Goal: Contribute content: Contribute content

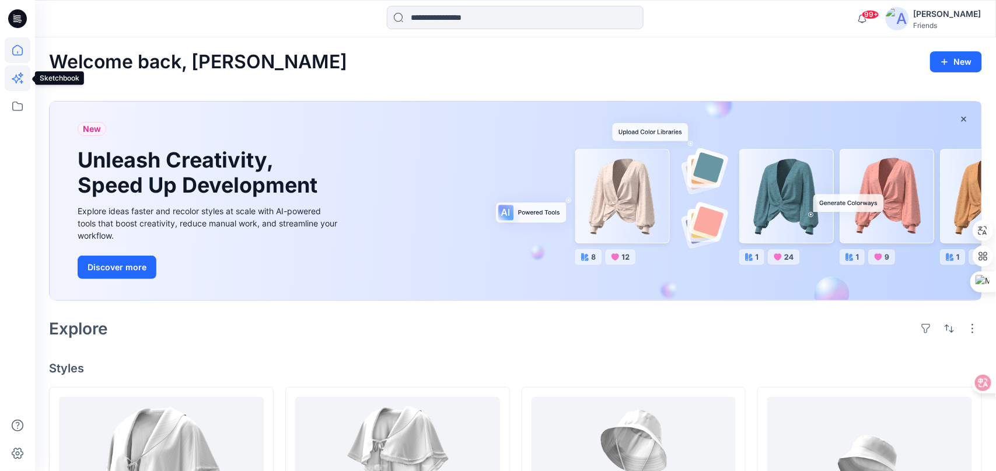
click at [17, 79] on icon at bounding box center [16, 79] width 9 height 9
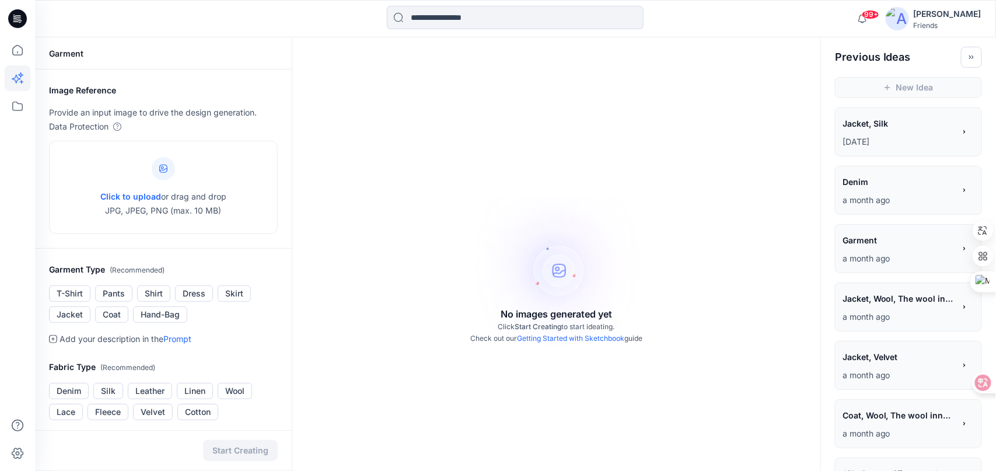
click at [885, 127] on span "Jacket, Silk" at bounding box center [897, 123] width 111 height 17
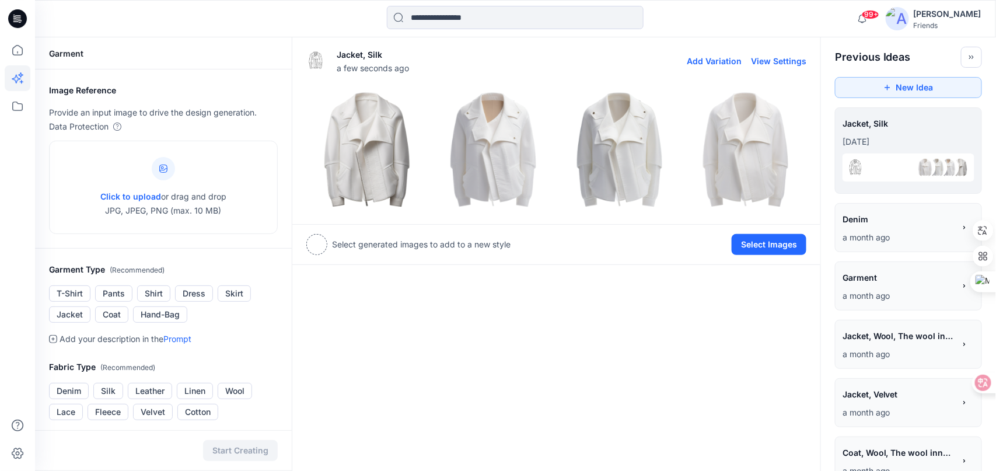
click at [789, 62] on button "View Settings" at bounding box center [778, 61] width 55 height 10
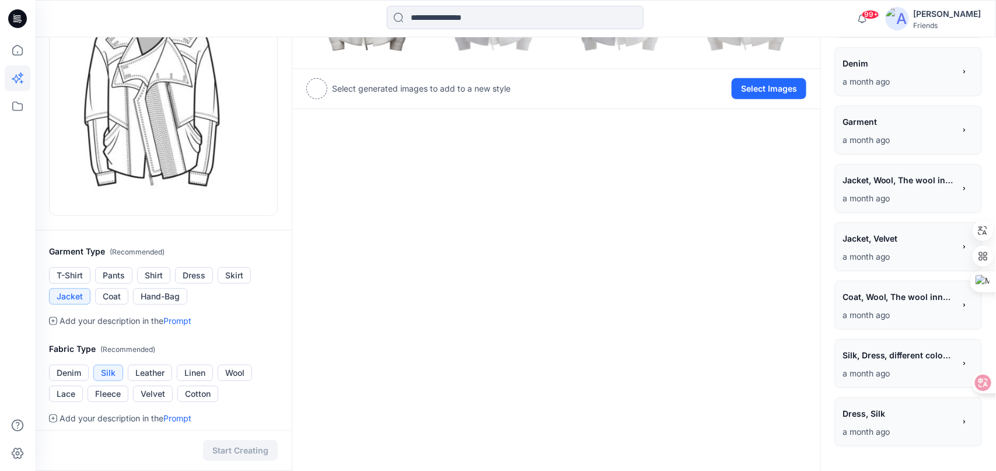
scroll to position [62, 0]
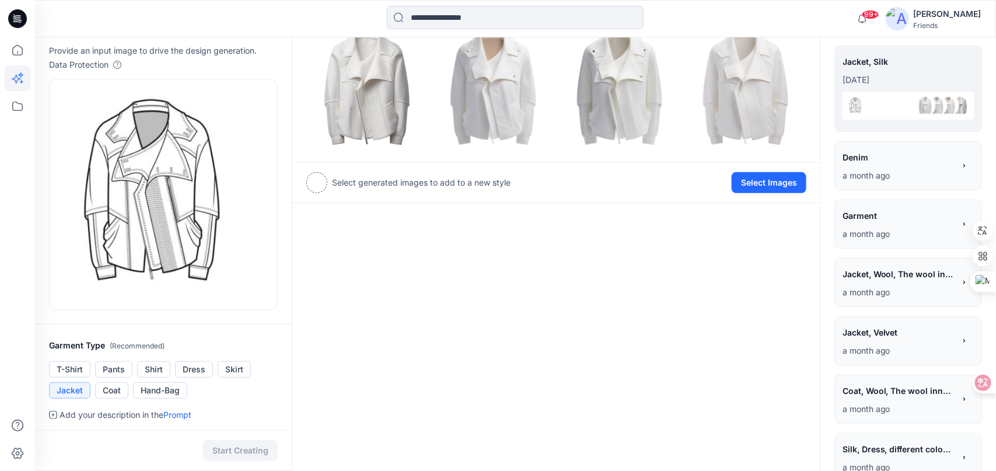
click at [889, 162] on span "Denim" at bounding box center [897, 157] width 111 height 17
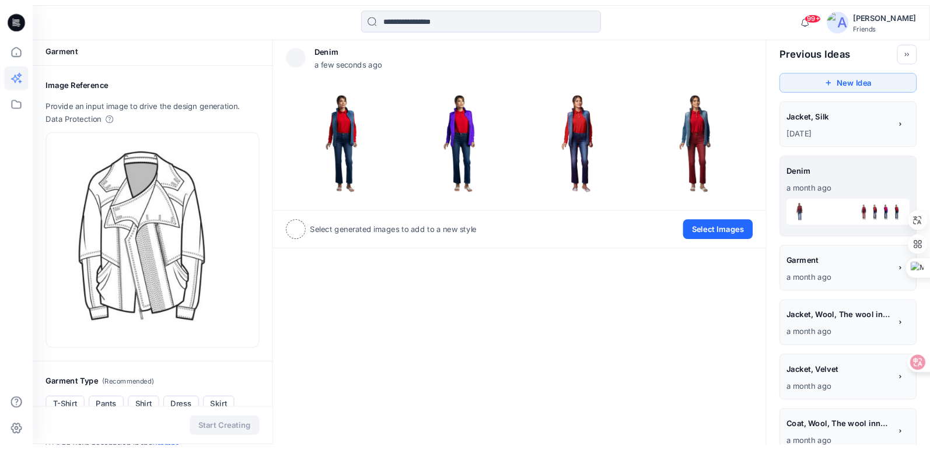
scroll to position [3, 0]
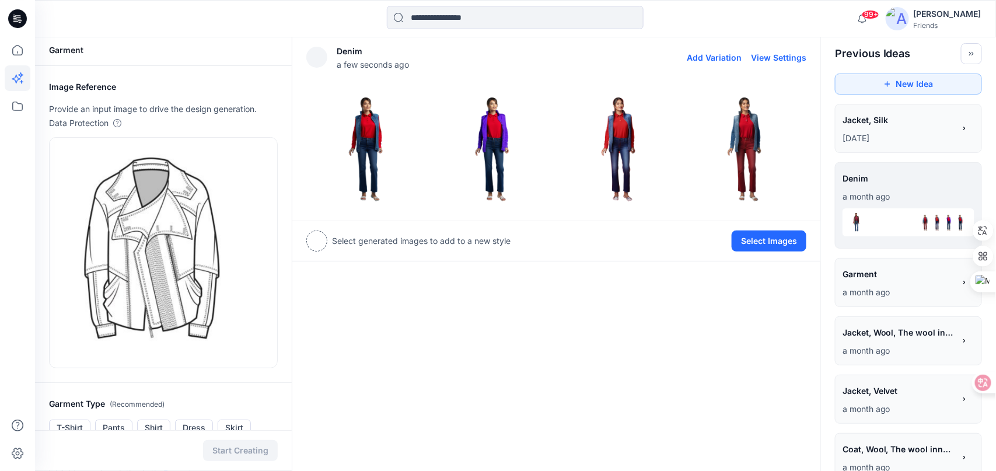
click at [782, 53] on button "View Settings" at bounding box center [778, 57] width 55 height 10
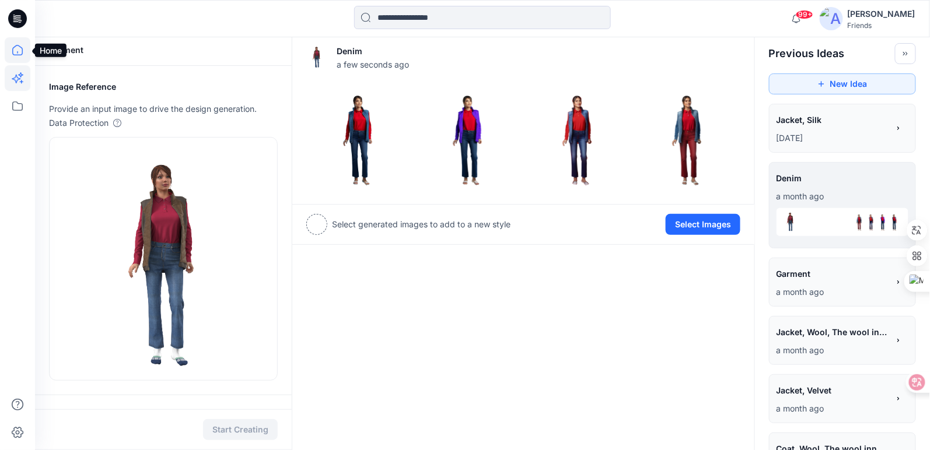
click at [16, 49] on icon at bounding box center [18, 50] width 26 height 26
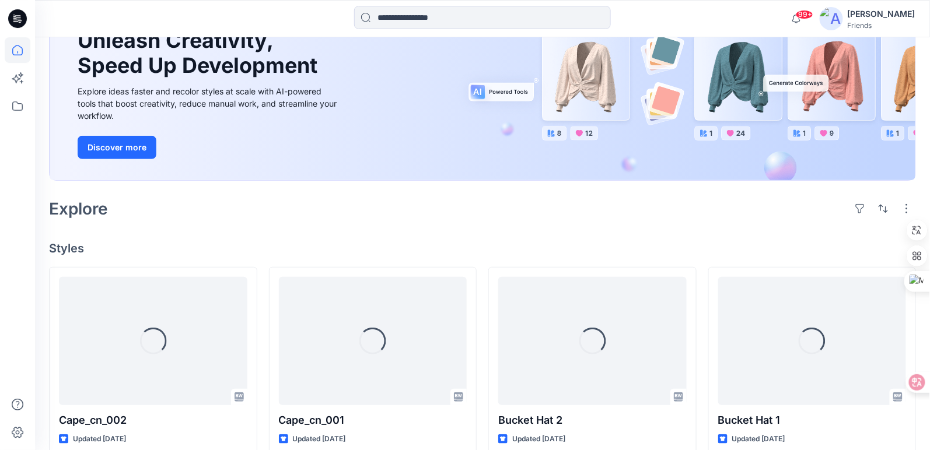
scroll to position [178, 0]
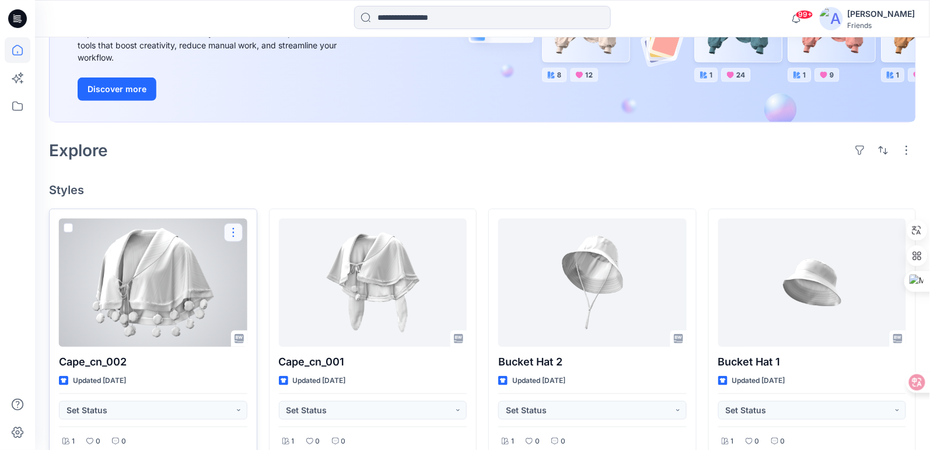
click at [231, 230] on button "button" at bounding box center [233, 232] width 19 height 19
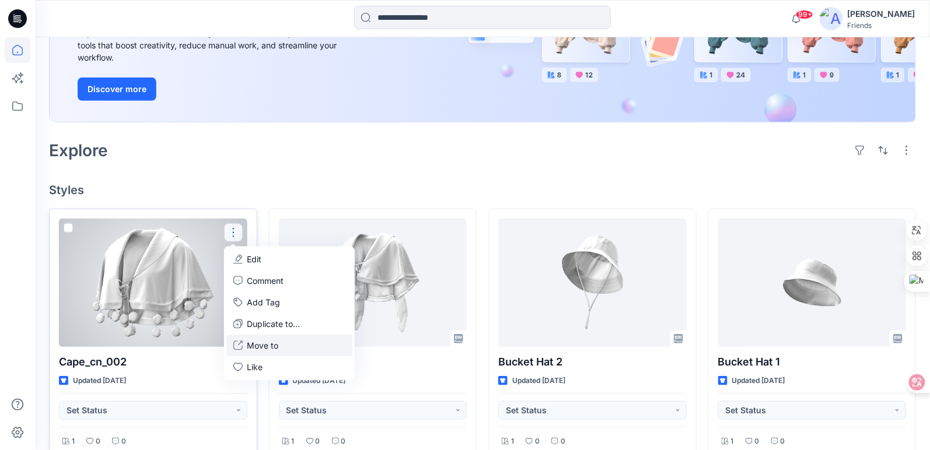
click at [275, 342] on p "Move to" at bounding box center [262, 345] width 31 height 12
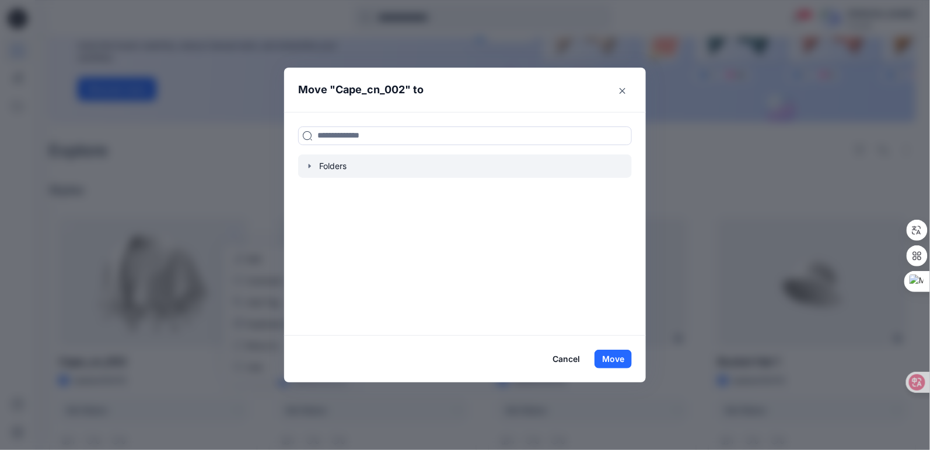
click at [324, 164] on div at bounding box center [465, 166] width 334 height 23
click at [312, 166] on icon "button" at bounding box center [309, 166] width 9 height 9
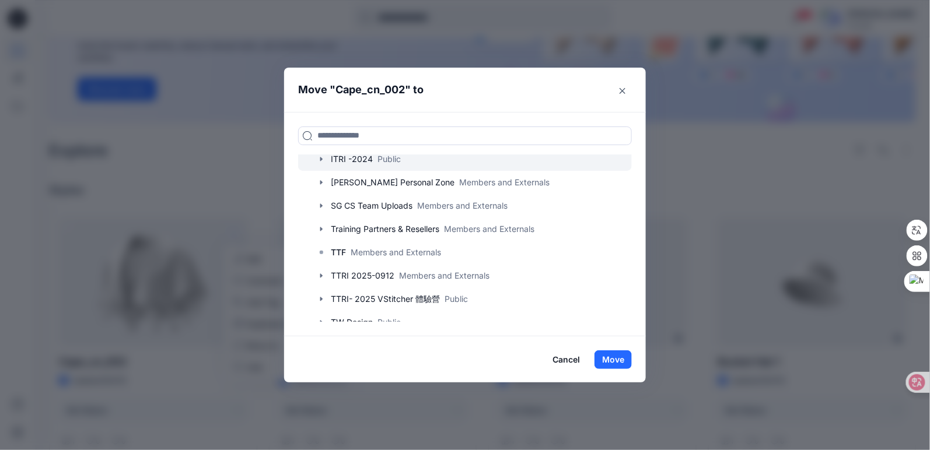
scroll to position [89, 0]
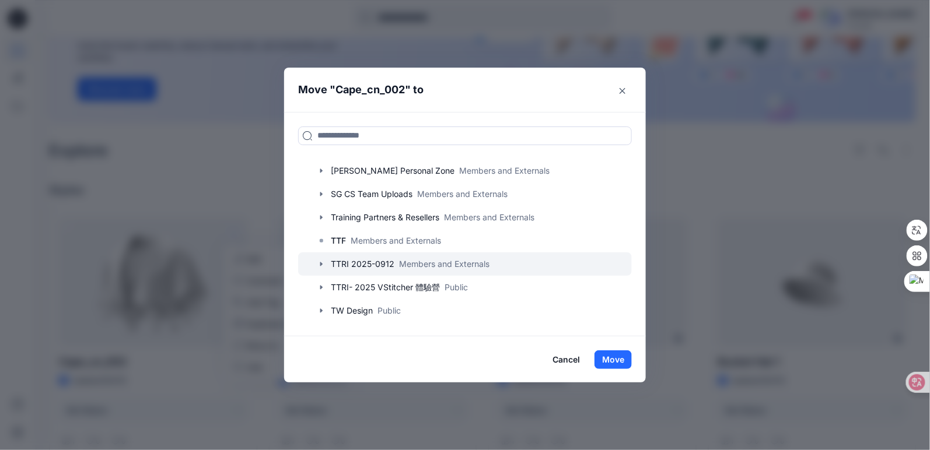
click at [321, 265] on icon "button" at bounding box center [321, 264] width 9 height 9
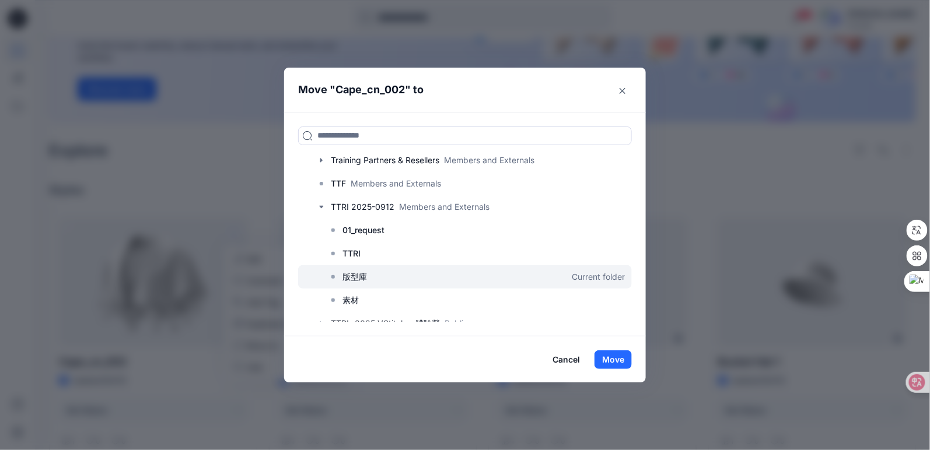
scroll to position [147, 0]
click at [335, 276] on rect at bounding box center [332, 275] width 3 height 3
click at [630, 90] on button "Close" at bounding box center [622, 91] width 19 height 19
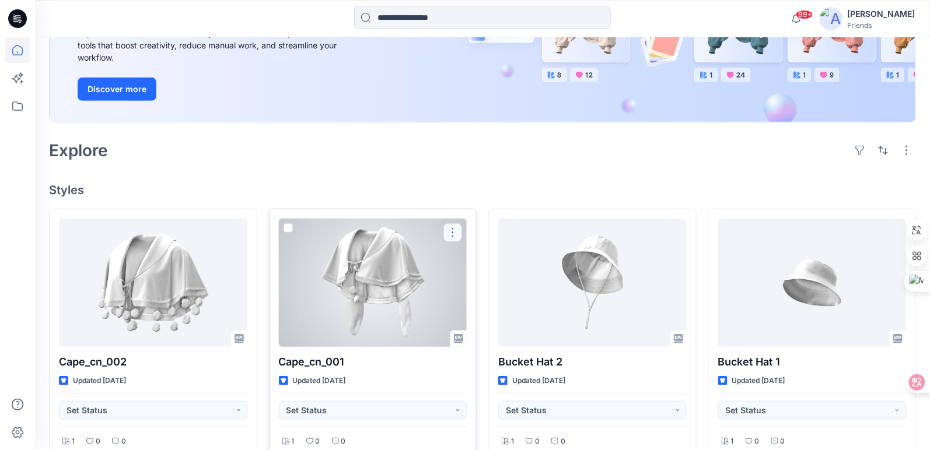
click at [453, 230] on button "button" at bounding box center [452, 232] width 19 height 19
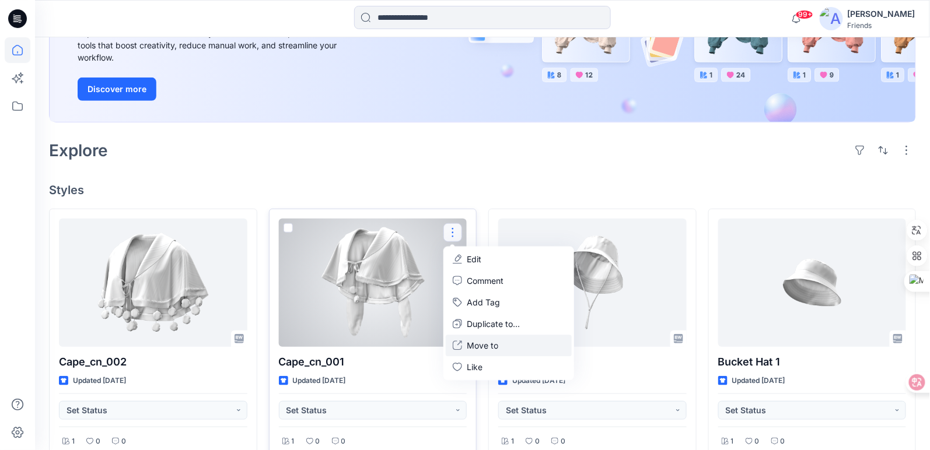
click at [491, 348] on p "Move to" at bounding box center [482, 345] width 31 height 12
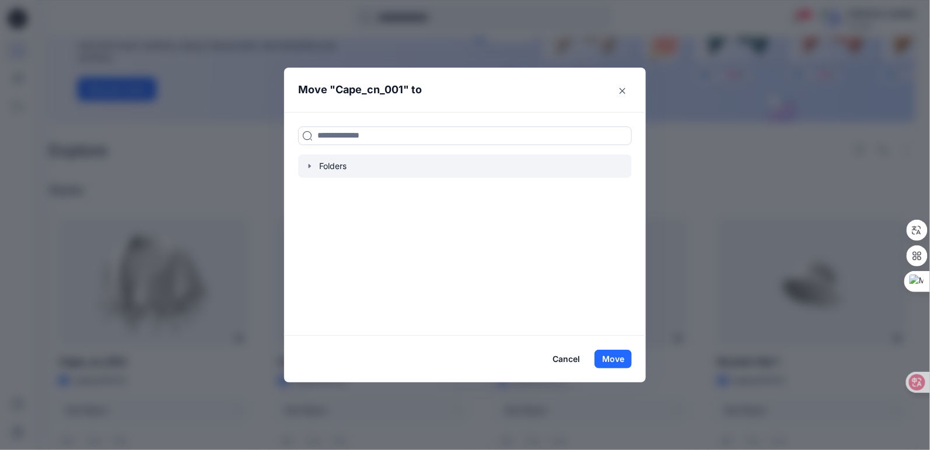
click at [335, 166] on div at bounding box center [465, 166] width 334 height 23
click at [314, 169] on icon "button" at bounding box center [309, 166] width 9 height 9
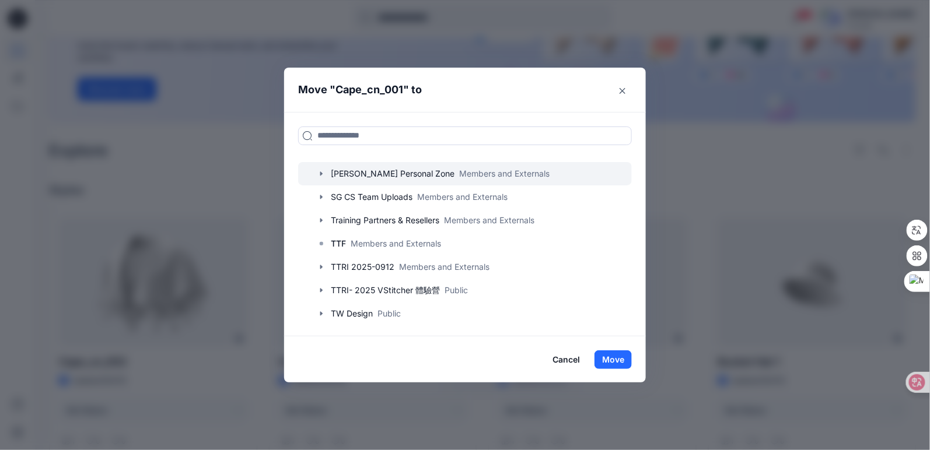
scroll to position [89, 0]
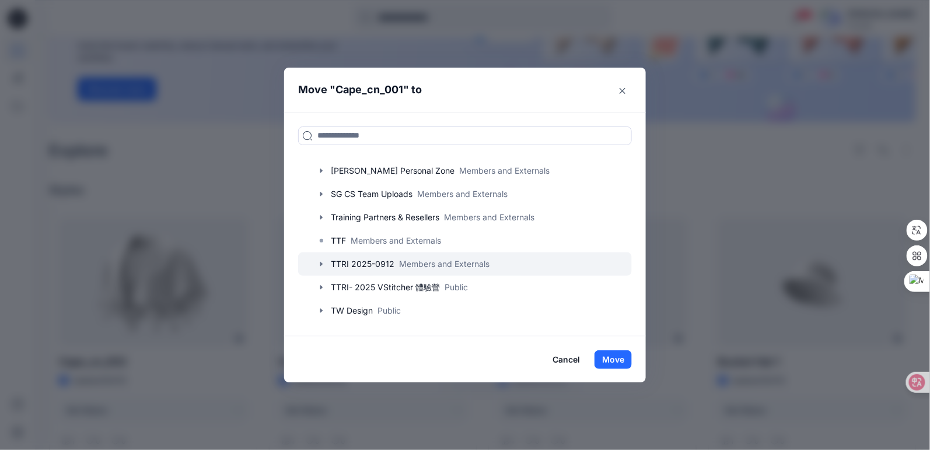
click at [325, 261] on icon "button" at bounding box center [321, 264] width 9 height 9
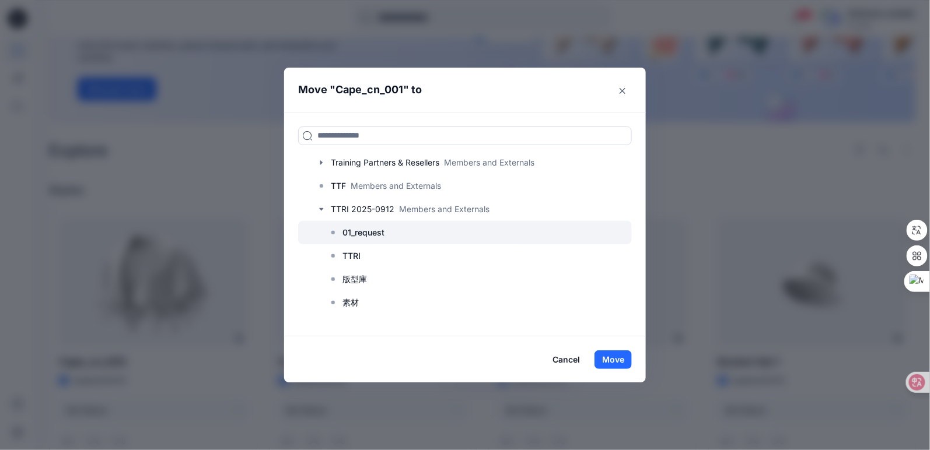
scroll to position [147, 0]
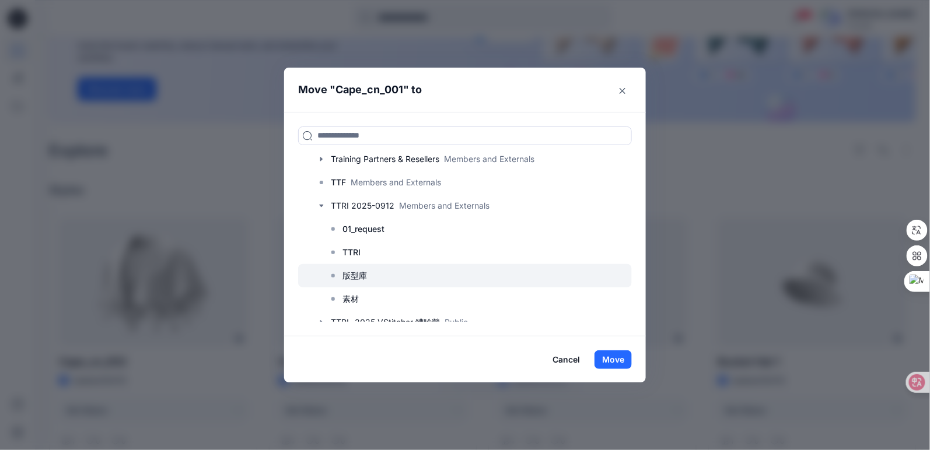
click at [353, 274] on p "版型庫" at bounding box center [354, 276] width 24 height 14
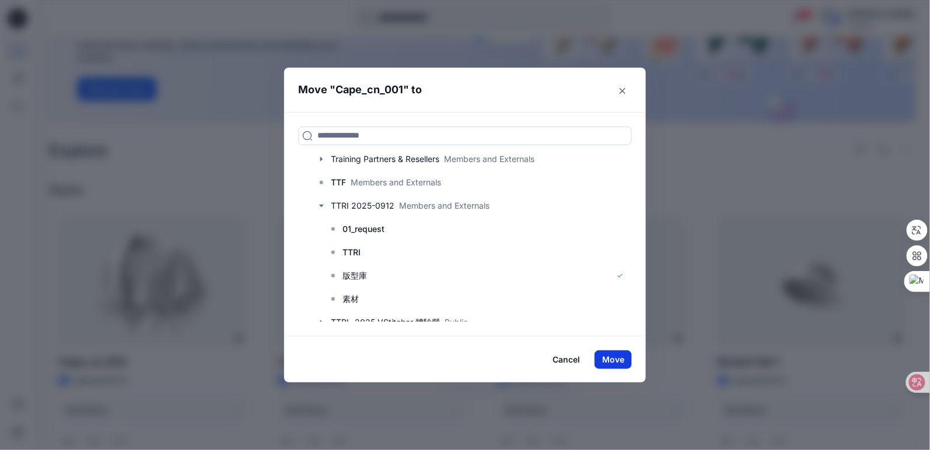
click at [617, 360] on button "Move" at bounding box center [612, 360] width 37 height 19
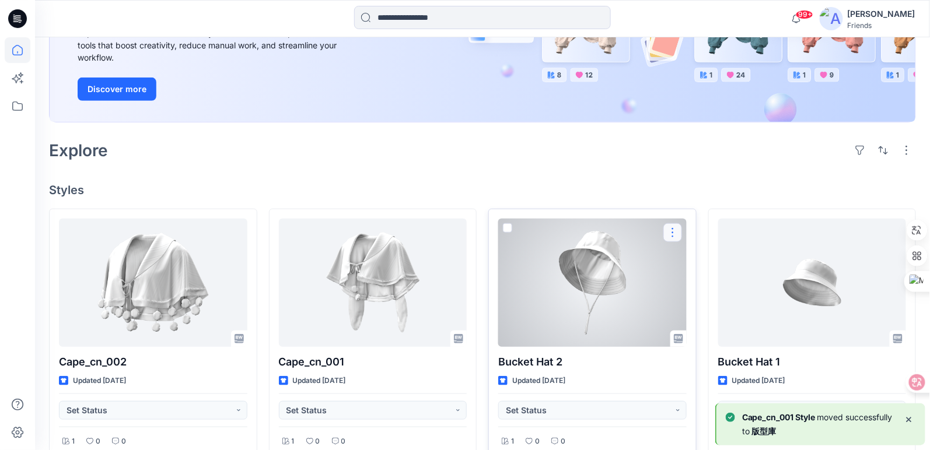
click at [669, 232] on button "button" at bounding box center [672, 232] width 19 height 19
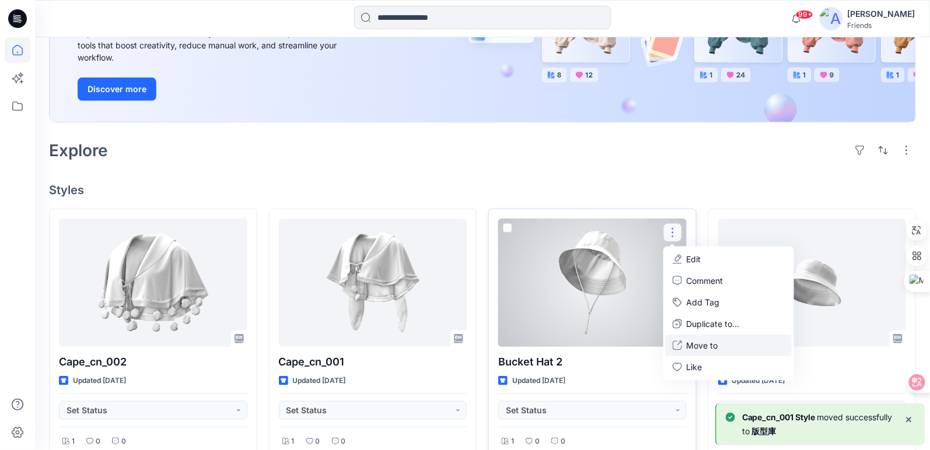
click at [688, 343] on p "Move to" at bounding box center [702, 345] width 31 height 12
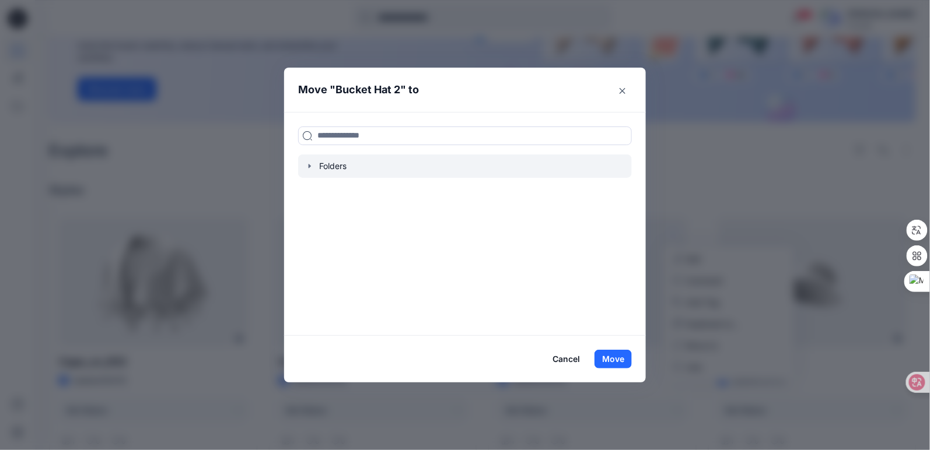
click at [342, 169] on div at bounding box center [465, 166] width 334 height 23
click at [311, 170] on icon "button" at bounding box center [309, 166] width 9 height 9
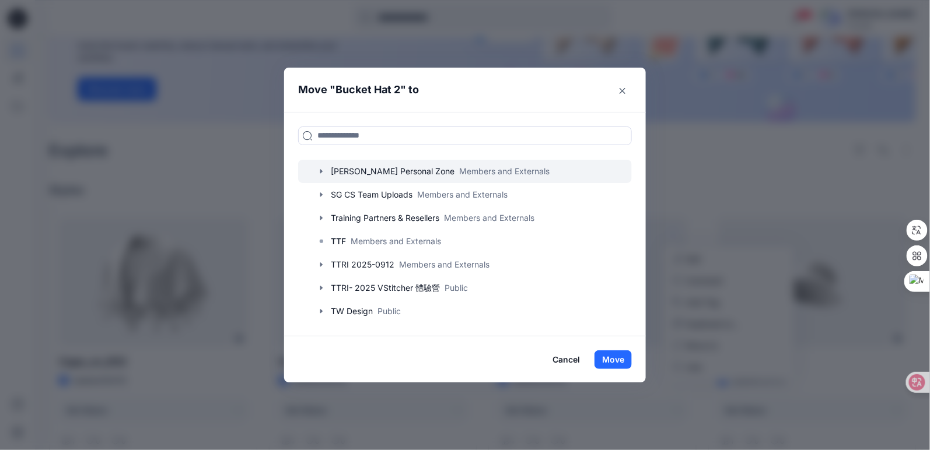
scroll to position [89, 0]
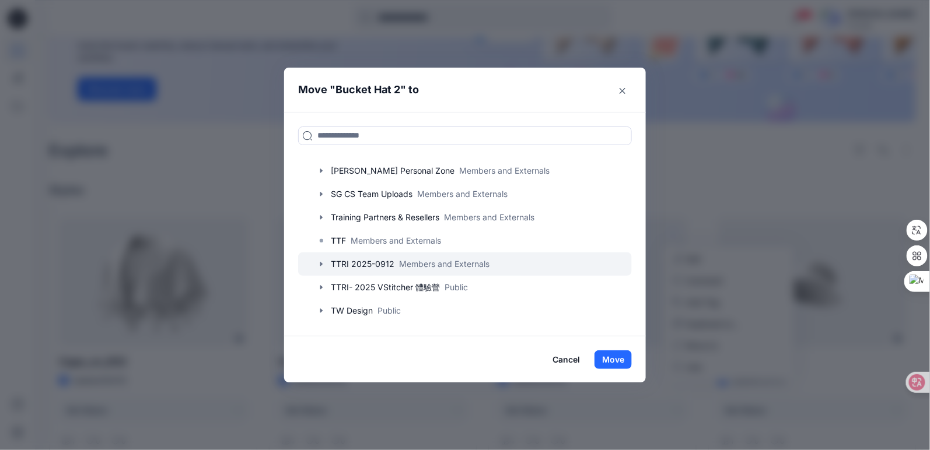
click at [326, 265] on icon "button" at bounding box center [321, 264] width 9 height 9
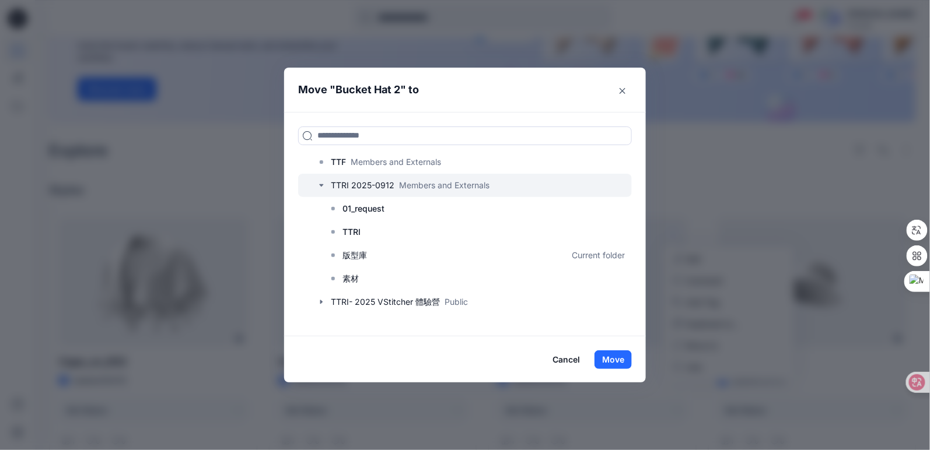
scroll to position [182, 0]
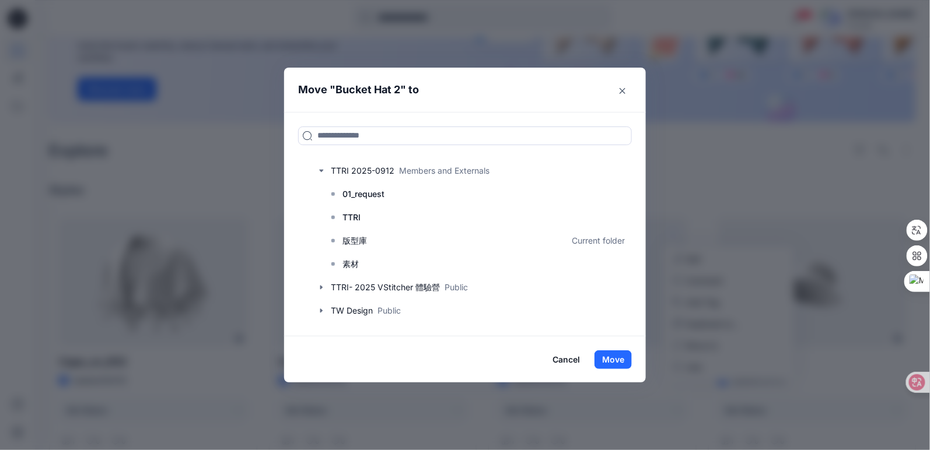
click at [575, 356] on button "Cancel" at bounding box center [566, 360] width 43 height 19
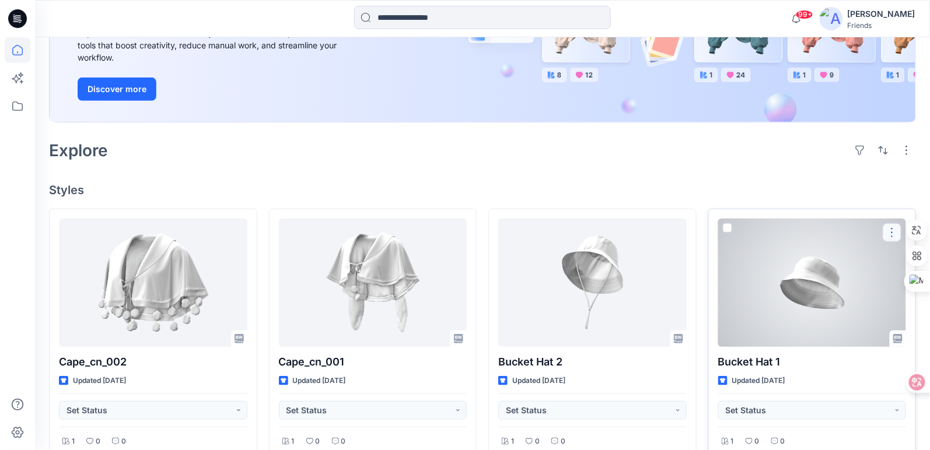
click at [892, 231] on button "button" at bounding box center [892, 232] width 19 height 19
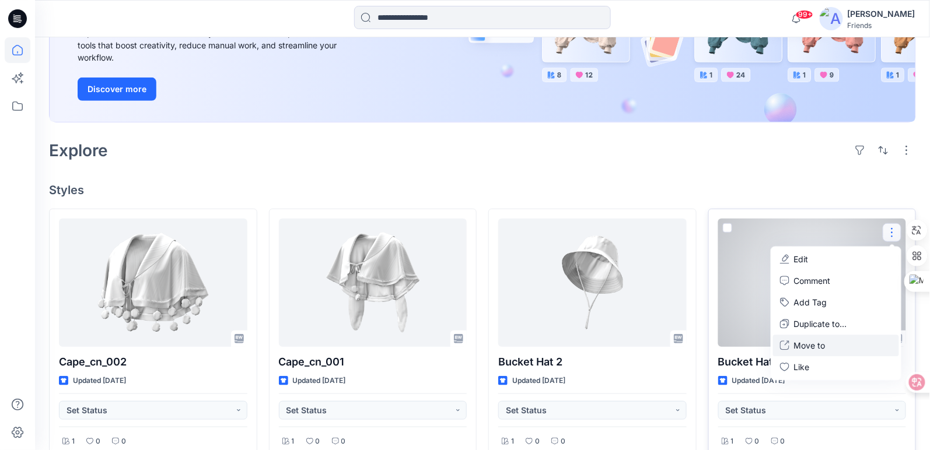
click at [822, 349] on p "Move to" at bounding box center [809, 345] width 31 height 12
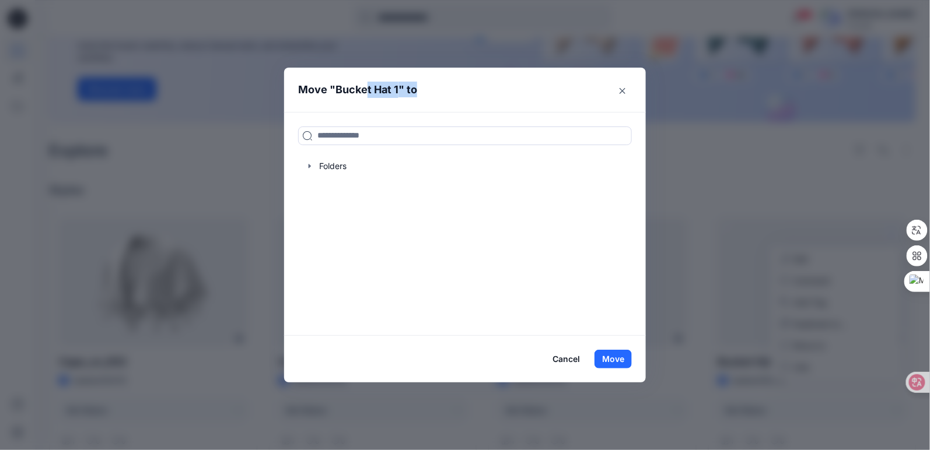
drag, startPoint x: 368, startPoint y: 82, endPoint x: 605, endPoint y: 64, distance: 237.5
type textarea "******* ****"
click at [605, 64] on div "Move " Bucket Hat 1 " to Folders Cancel Move" at bounding box center [465, 225] width 930 height 450
drag, startPoint x: 603, startPoint y: 66, endPoint x: 585, endPoint y: 71, distance: 18.5
click at [585, 71] on body "99+ Notifications Your style Cape_cn_002 is ready 45 hours ago Your style Cape_…" at bounding box center [465, 430] width 930 height 1217
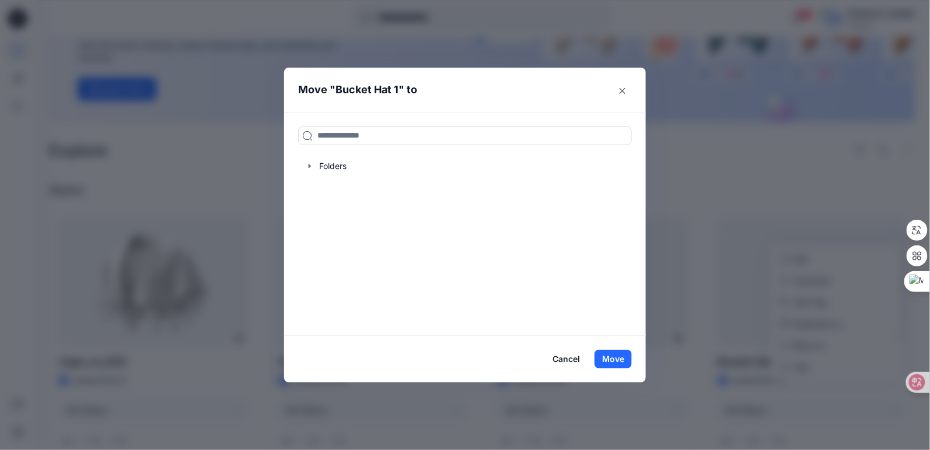
drag, startPoint x: 296, startPoint y: 78, endPoint x: 292, endPoint y: 172, distance: 94.0
click at [297, 78] on header "Move " Bucket Hat 1 " to" at bounding box center [456, 90] width 344 height 44
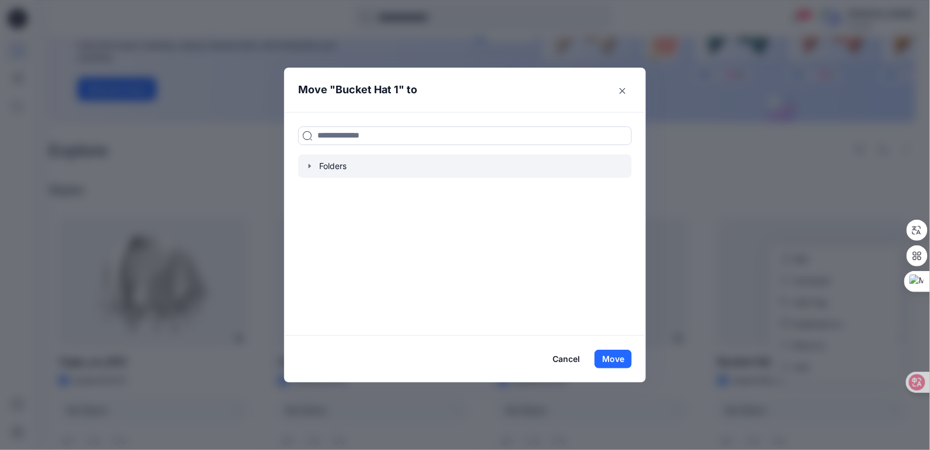
click at [311, 163] on div "Folders" at bounding box center [465, 166] width 334 height 23
click at [311, 165] on icon "button" at bounding box center [310, 166] width 2 height 4
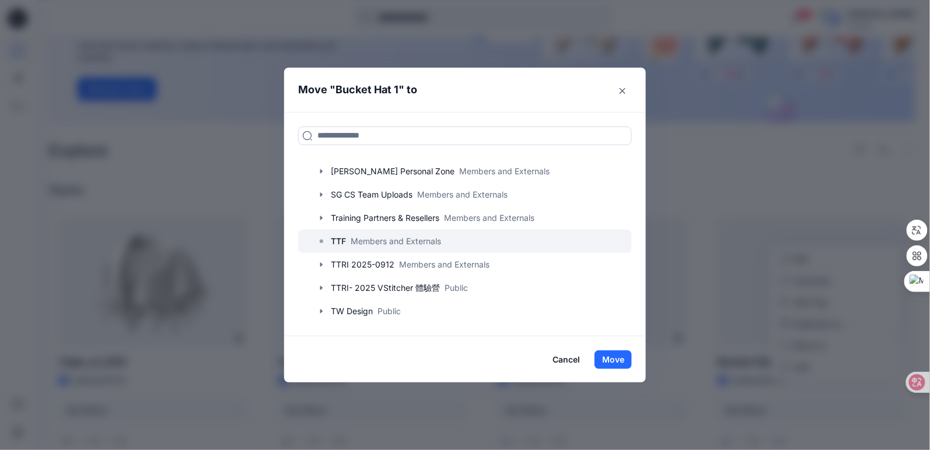
scroll to position [89, 0]
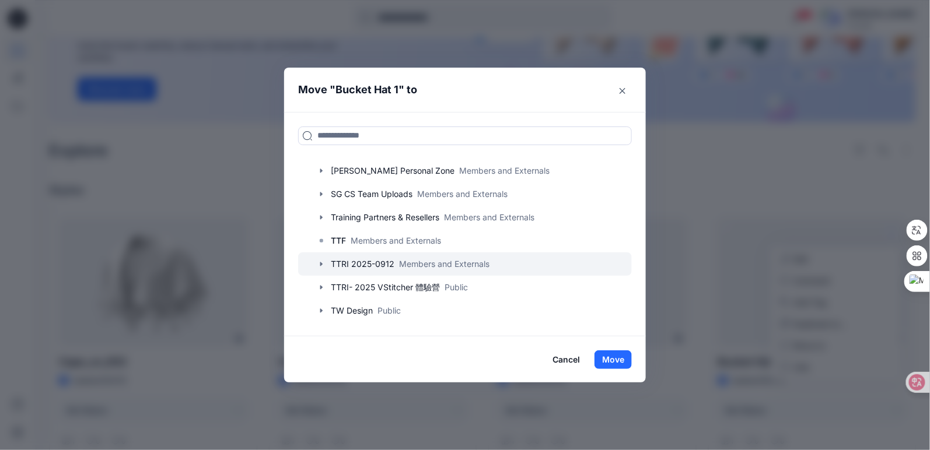
click at [326, 260] on icon "button" at bounding box center [321, 264] width 9 height 9
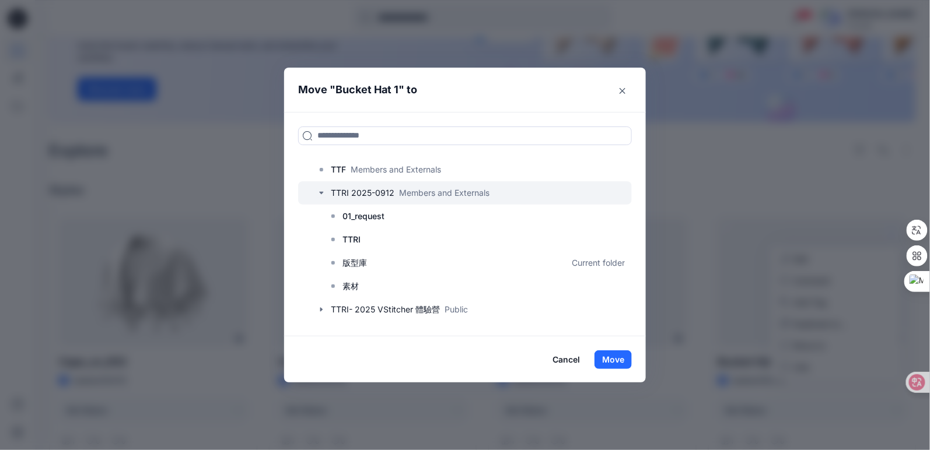
scroll to position [182, 0]
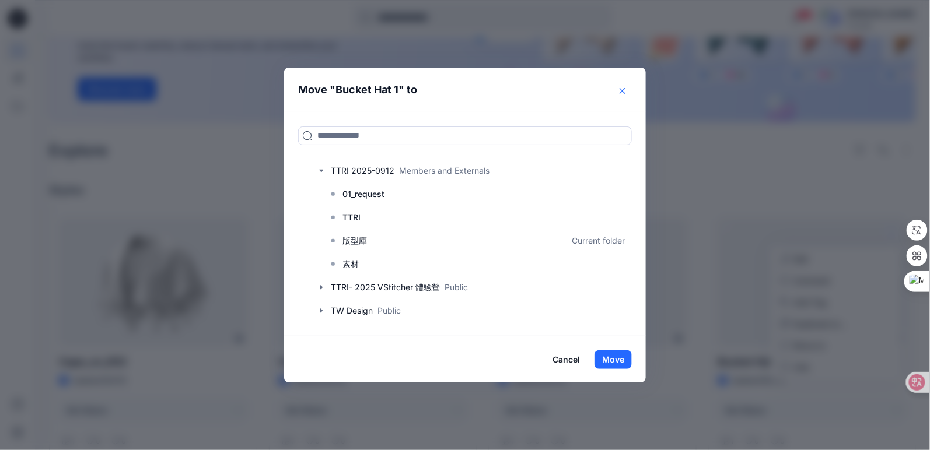
click at [632, 92] on button "Close" at bounding box center [622, 91] width 19 height 19
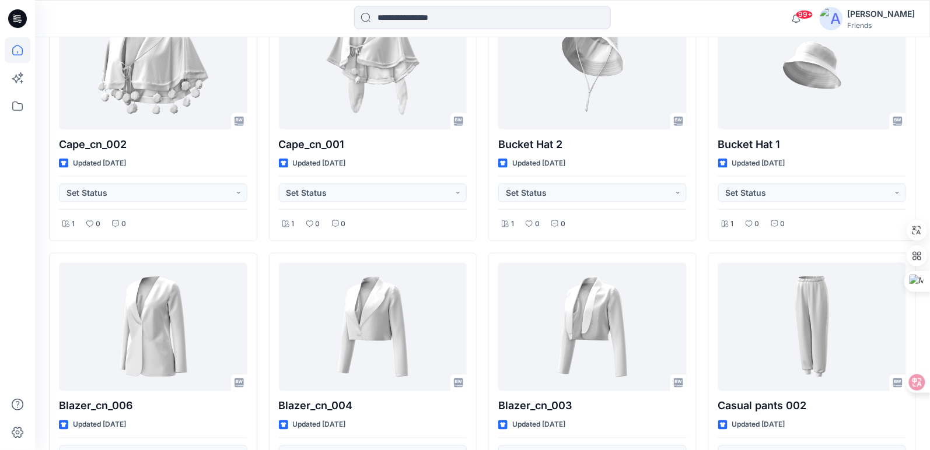
scroll to position [411, 0]
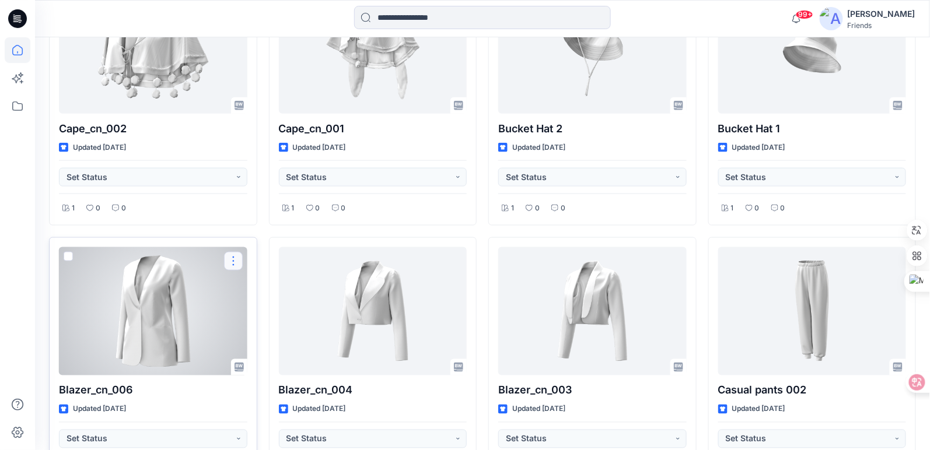
click at [232, 260] on button "button" at bounding box center [233, 261] width 19 height 19
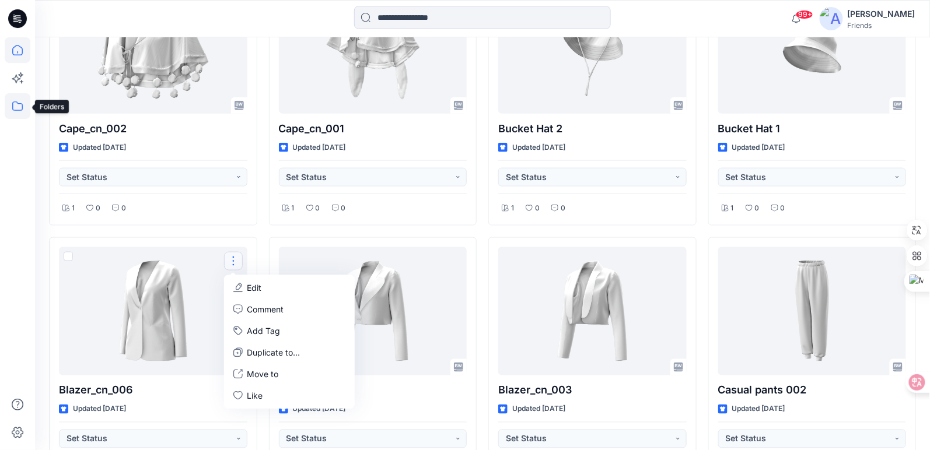
click at [15, 112] on icon at bounding box center [18, 106] width 26 height 26
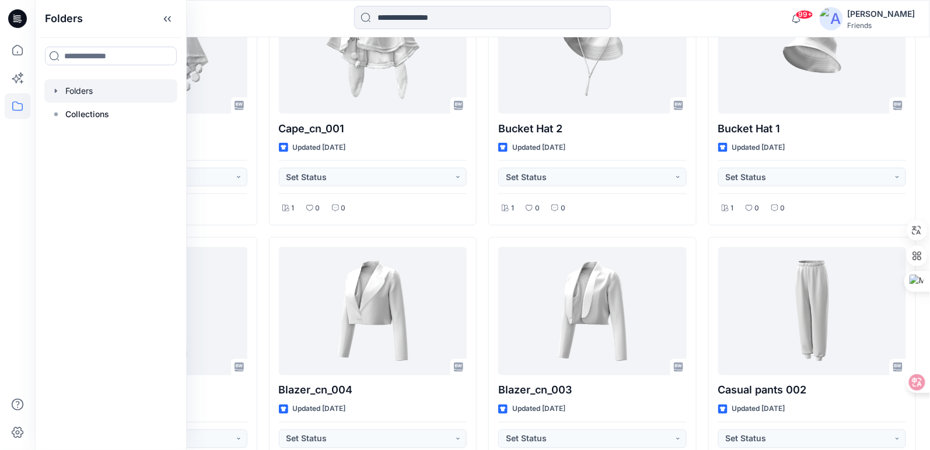
click at [93, 93] on div at bounding box center [110, 90] width 133 height 23
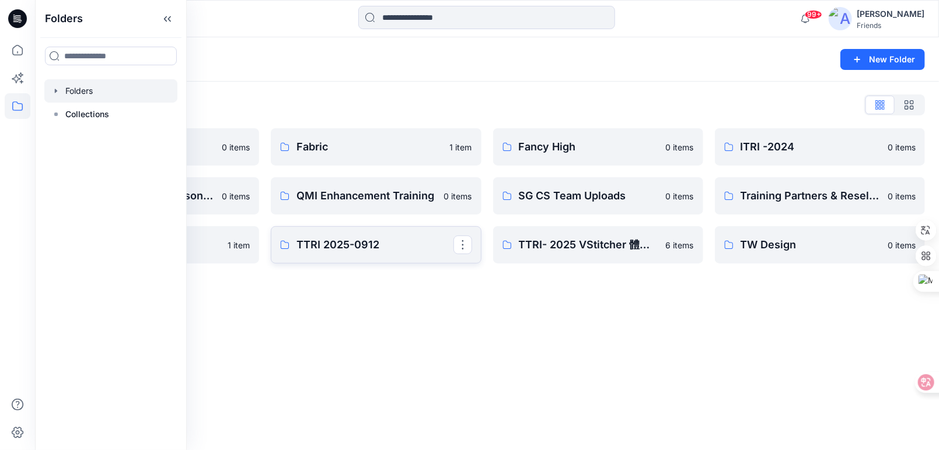
click at [381, 253] on link "TTRI 2025-0912" at bounding box center [376, 244] width 210 height 37
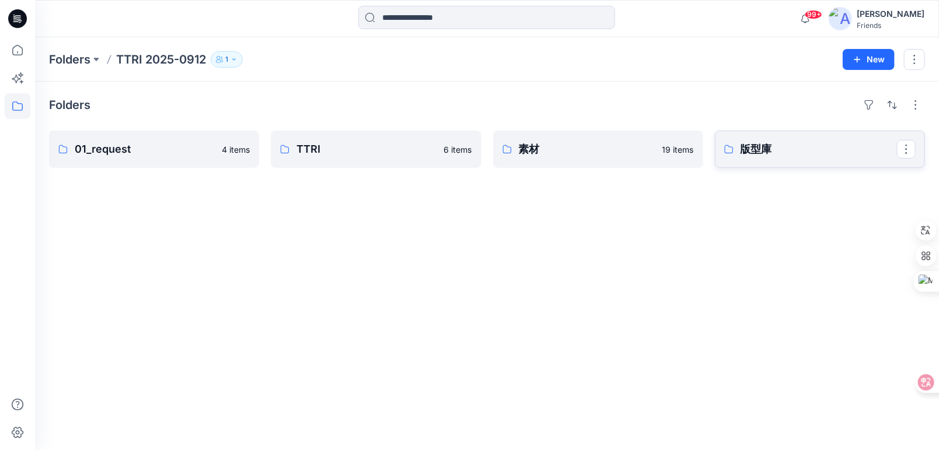
click at [766, 146] on p "版型庫" at bounding box center [818, 149] width 156 height 16
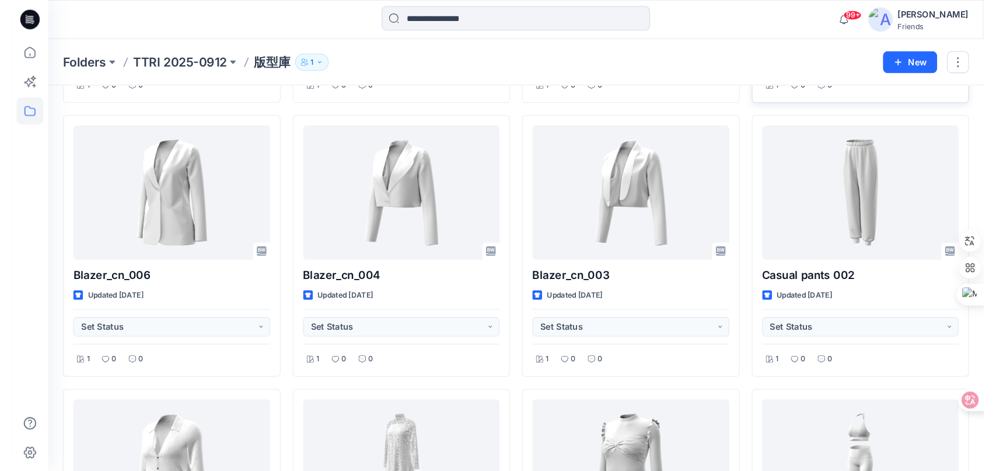
scroll to position [292, 0]
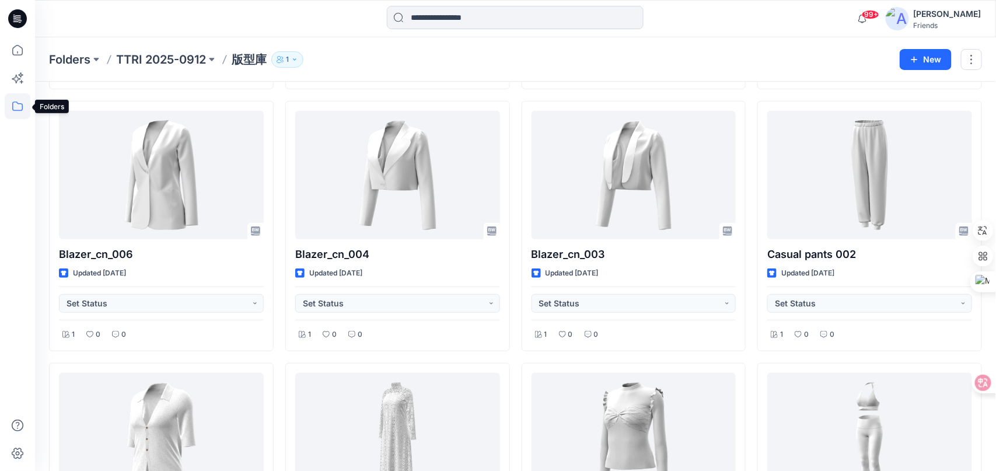
click at [15, 106] on icon at bounding box center [18, 106] width 26 height 26
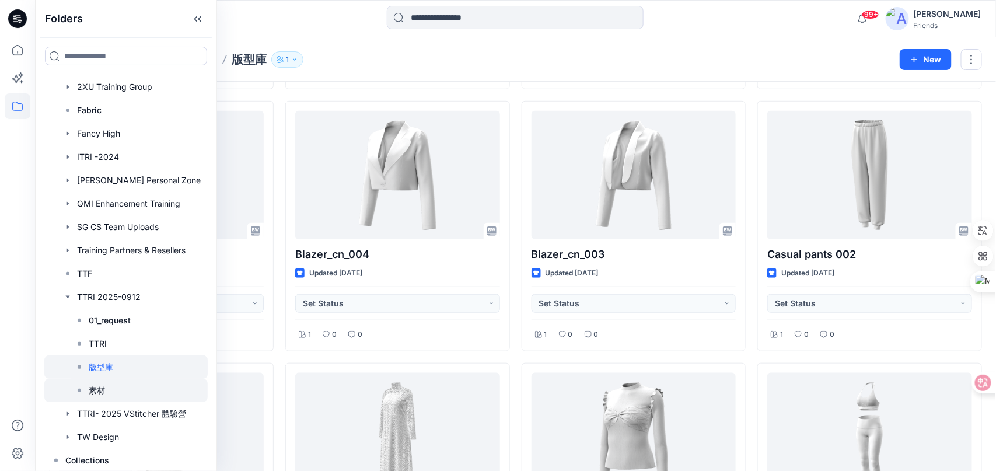
scroll to position [28, 0]
click at [160, 410] on div at bounding box center [125, 412] width 163 height 23
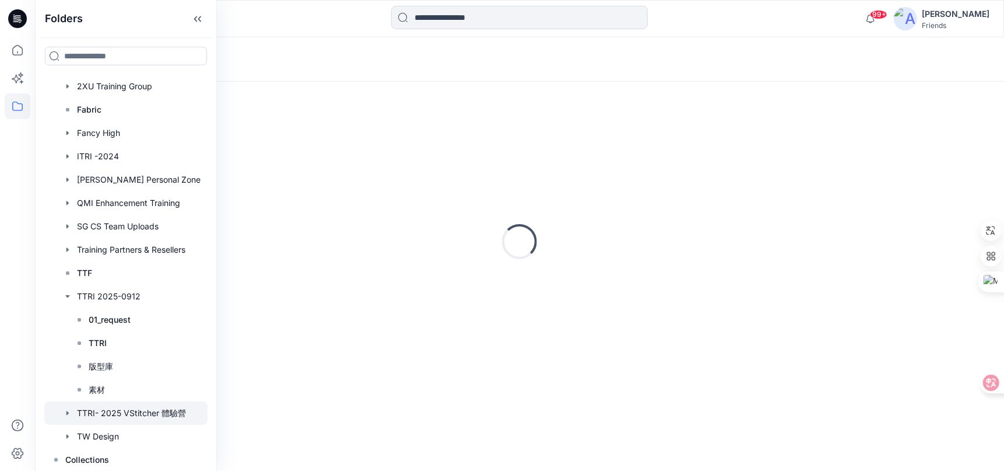
click at [302, 39] on div "Loading..." at bounding box center [519, 59] width 969 height 44
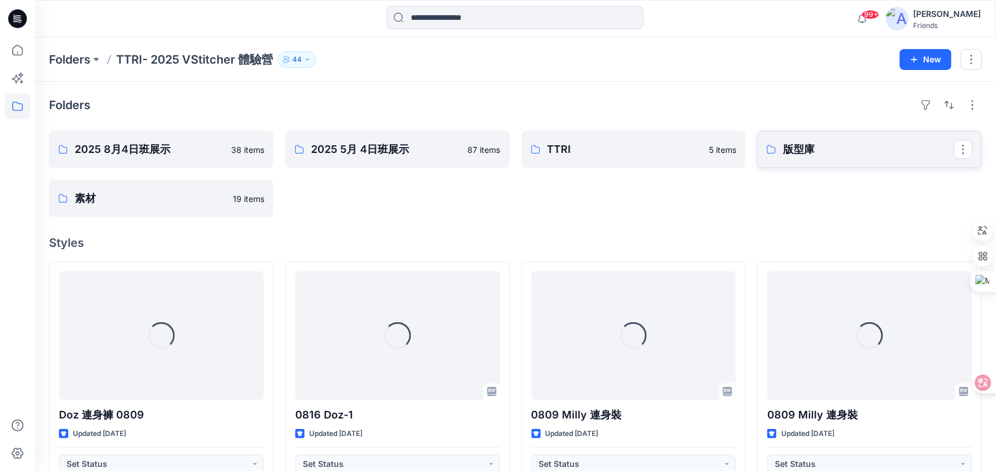
click at [817, 151] on p "版型庫" at bounding box center [868, 149] width 171 height 16
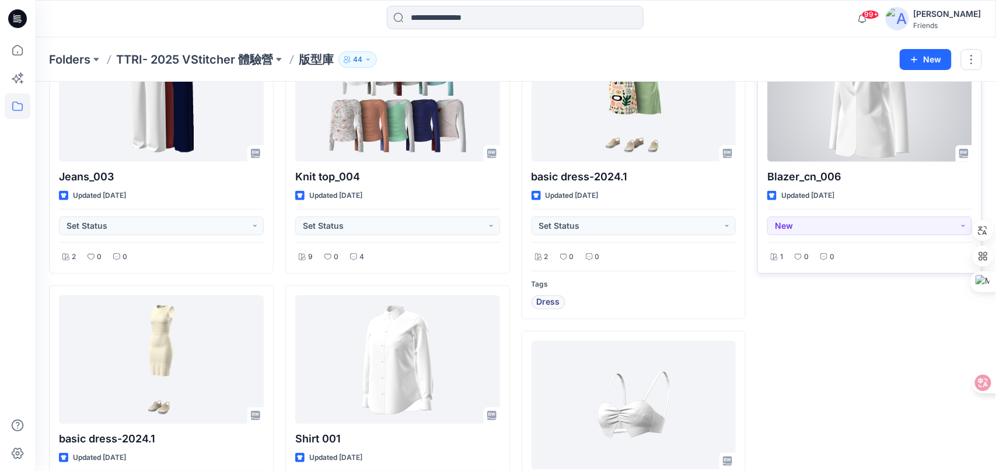
scroll to position [174, 0]
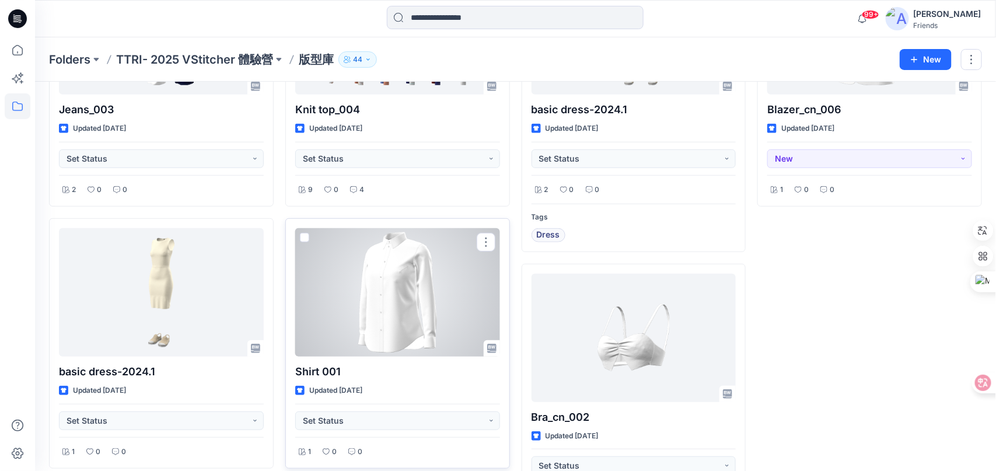
click at [372, 271] on div at bounding box center [397, 292] width 205 height 128
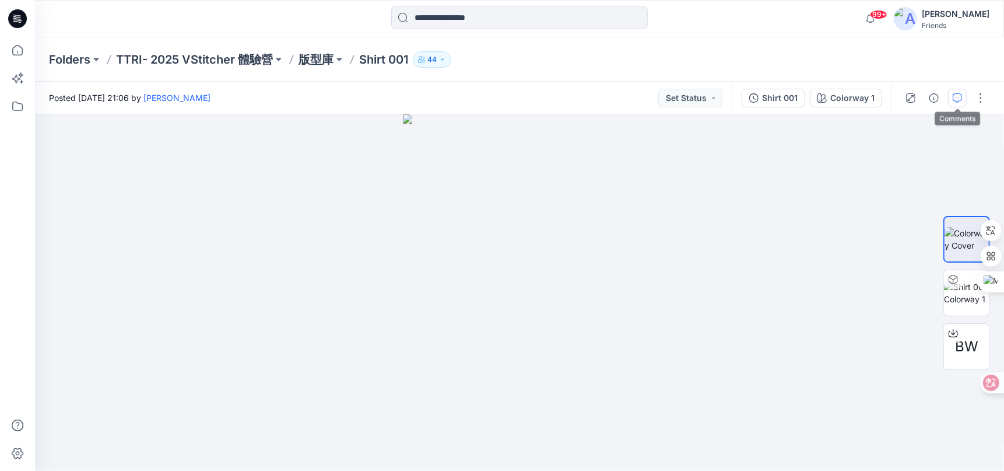
click at [958, 99] on icon "button" at bounding box center [957, 97] width 9 height 9
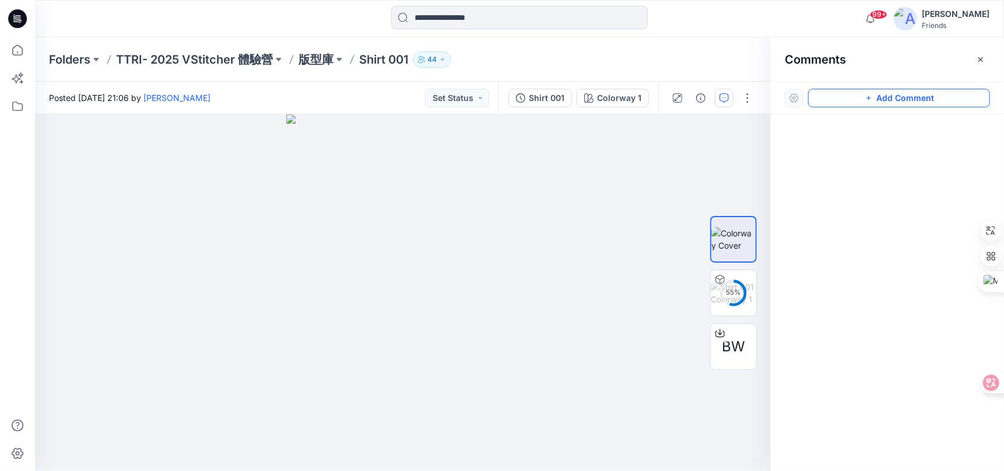
click at [890, 98] on button "Add Comment" at bounding box center [899, 98] width 182 height 19
click at [505, 140] on div "1" at bounding box center [403, 292] width 736 height 356
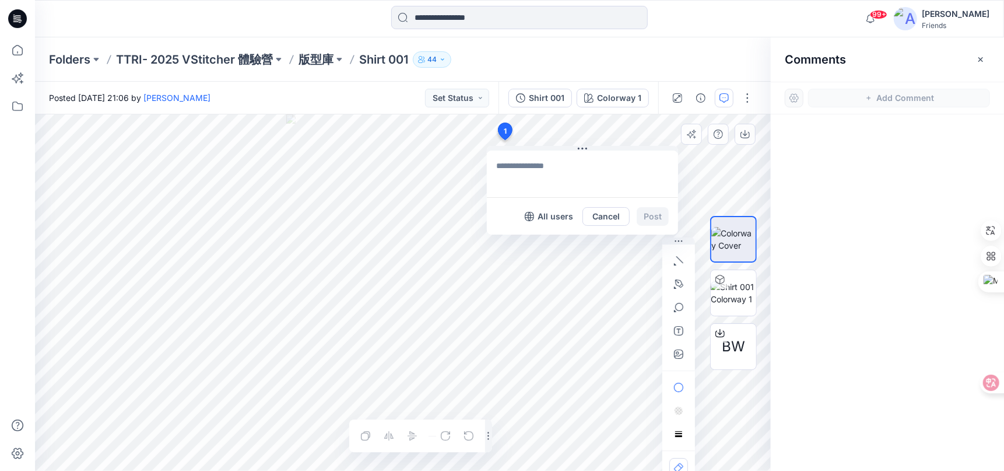
click at [512, 170] on textarea at bounding box center [582, 173] width 191 height 47
type textarea "****"
drag, startPoint x: 506, startPoint y: 128, endPoint x: 471, endPoint y: 132, distance: 34.7
drag, startPoint x: 552, startPoint y: 159, endPoint x: 517, endPoint y: 148, distance: 37.3
click at [474, 166] on textarea at bounding box center [549, 174] width 191 height 47
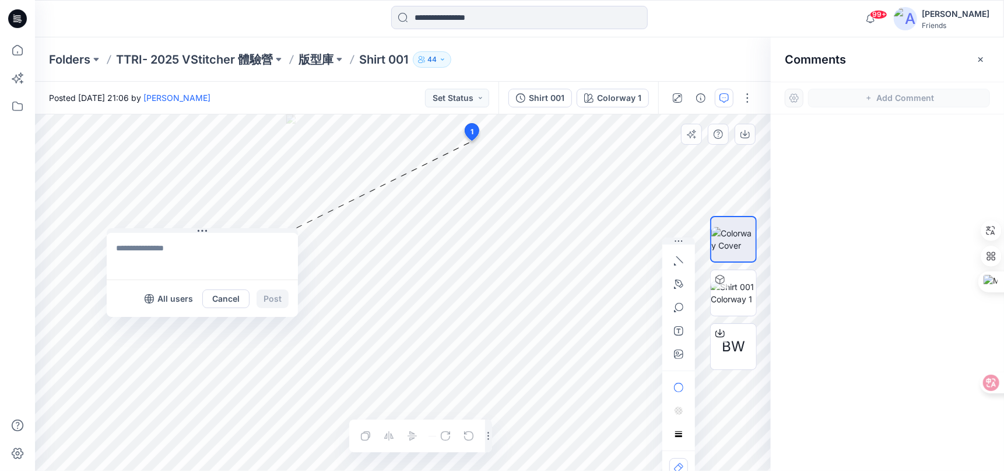
drag, startPoint x: 547, startPoint y: 150, endPoint x: 259, endPoint y: 244, distance: 302.5
click at [198, 234] on icon at bounding box center [202, 230] width 9 height 9
click at [683, 283] on icon "button" at bounding box center [678, 283] width 9 height 9
click at [419, 148] on icon "Layer 1" at bounding box center [403, 292] width 736 height 356
click at [456, 173] on icon "Layer 1" at bounding box center [403, 292] width 736 height 356
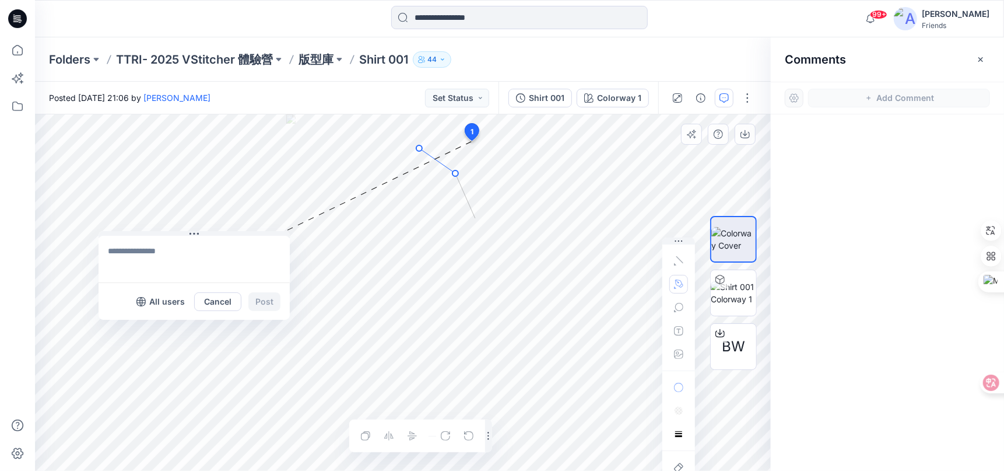
click at [475, 218] on icon "Layer 1" at bounding box center [403, 292] width 736 height 356
click at [498, 405] on icon "Layer 1" at bounding box center [403, 292] width 736 height 356
click at [475, 152] on icon "Layer 1" at bounding box center [403, 292] width 736 height 356
click at [678, 282] on icon "button" at bounding box center [678, 282] width 1 height 1
click at [479, 152] on icon "Layer 1" at bounding box center [403, 292] width 736 height 356
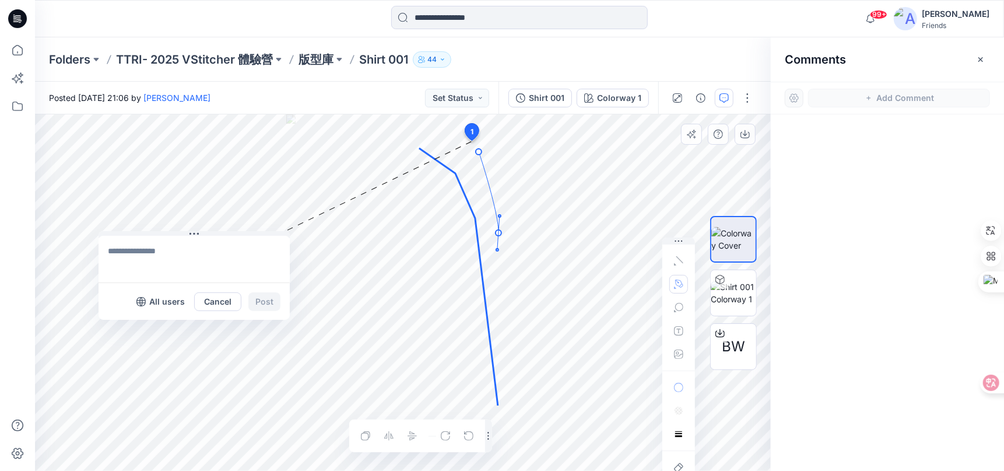
drag, startPoint x: 499, startPoint y: 233, endPoint x: 509, endPoint y: 314, distance: 81.7
click at [498, 252] on icon "Layer 1" at bounding box center [403, 292] width 736 height 356
drag, startPoint x: 506, startPoint y: 412, endPoint x: 521, endPoint y: 408, distance: 15.6
click at [506, 412] on icon "Layer 1" at bounding box center [403, 292] width 736 height 356
click at [682, 356] on icon "button" at bounding box center [678, 353] width 9 height 9
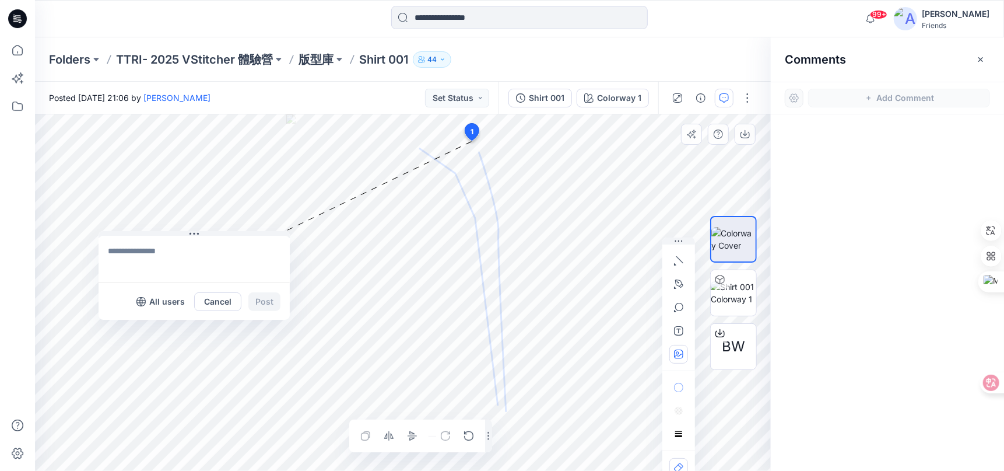
type input"] "**********"
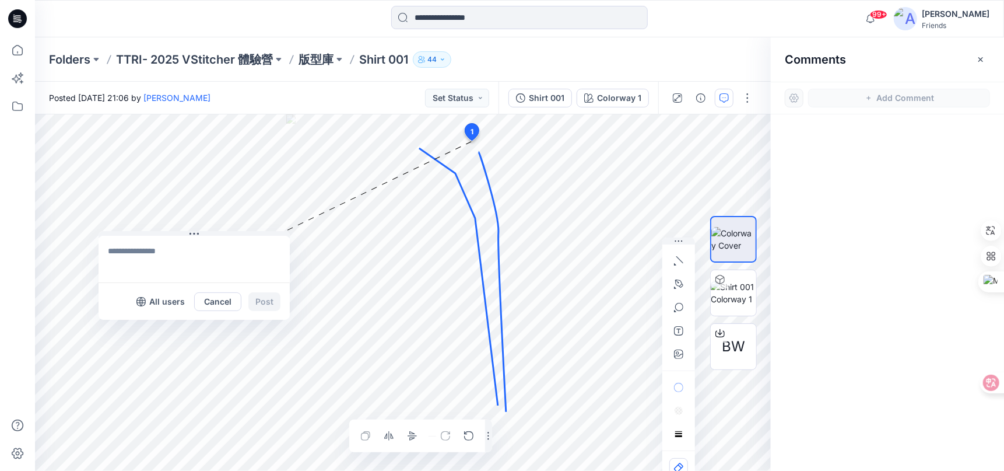
click at [586, 216] on icon "Layer 1" at bounding box center [403, 292] width 736 height 356
click at [221, 304] on button "Cancel" at bounding box center [217, 301] width 47 height 19
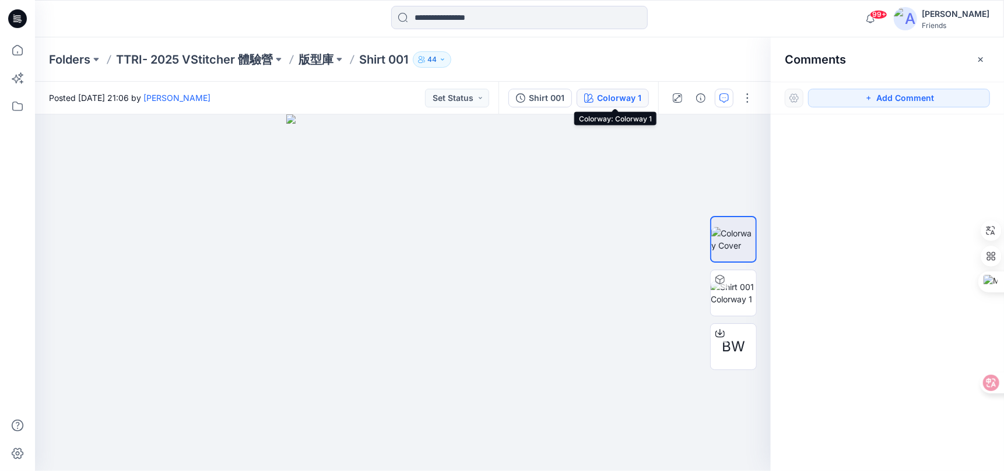
click at [620, 97] on div "Colorway 1" at bounding box center [619, 98] width 44 height 13
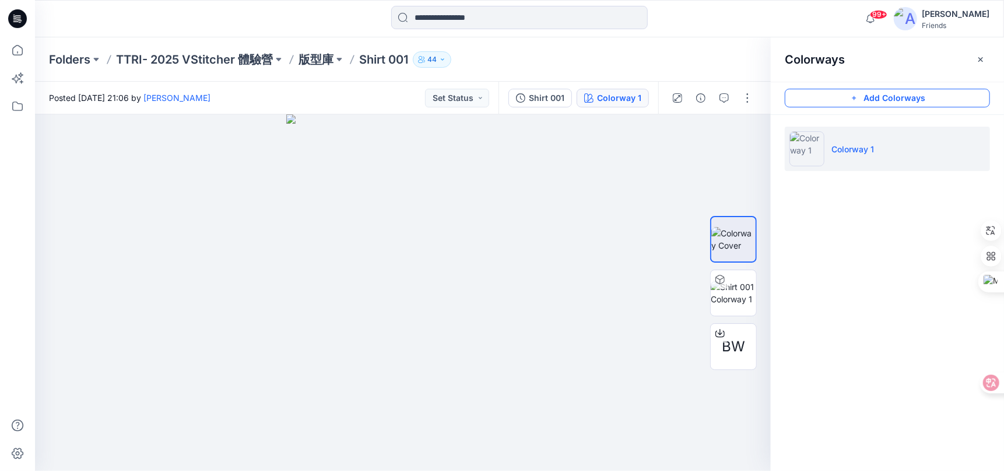
click at [866, 98] on button "Add Colorways" at bounding box center [887, 98] width 205 height 19
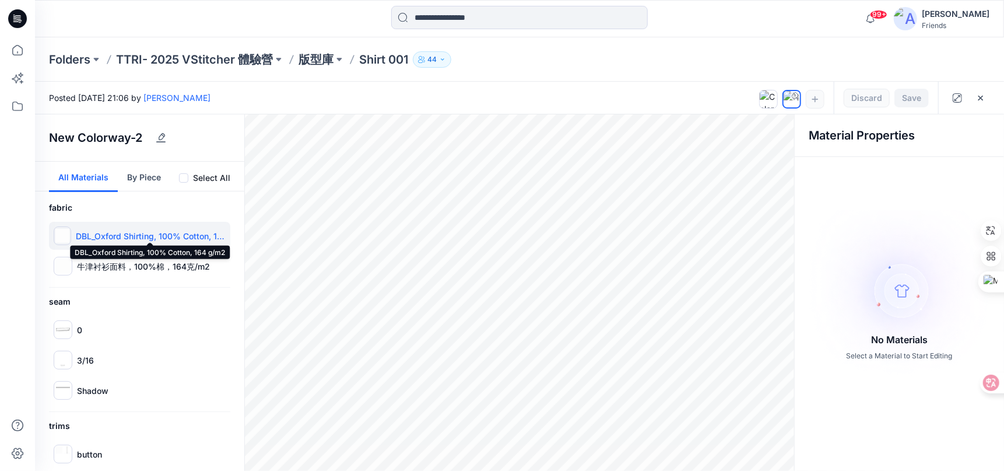
click at [120, 238] on p "DBL_Oxford Shirting, 100% Cotton, 164 g/m2" at bounding box center [151, 236] width 150 height 12
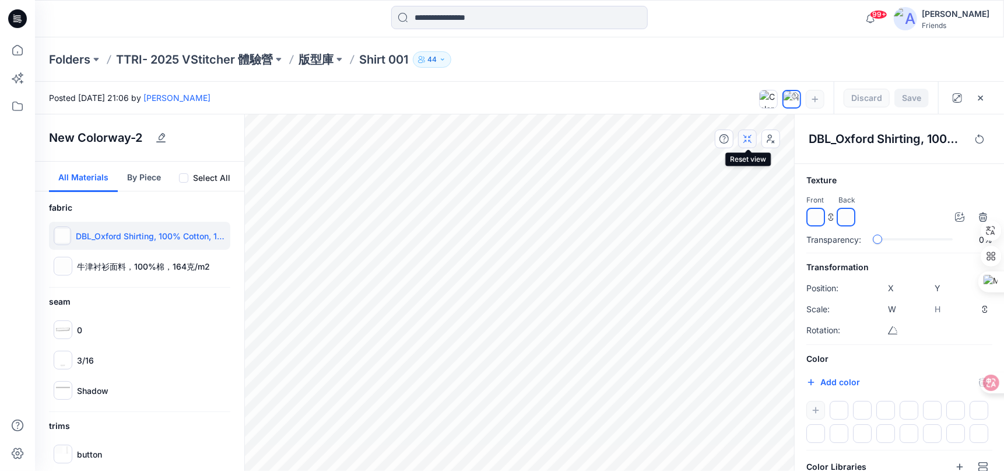
click at [750, 140] on icon "button" at bounding box center [750, 139] width 3 height 8
click at [831, 378] on button "Add color" at bounding box center [834, 382] width 54 height 14
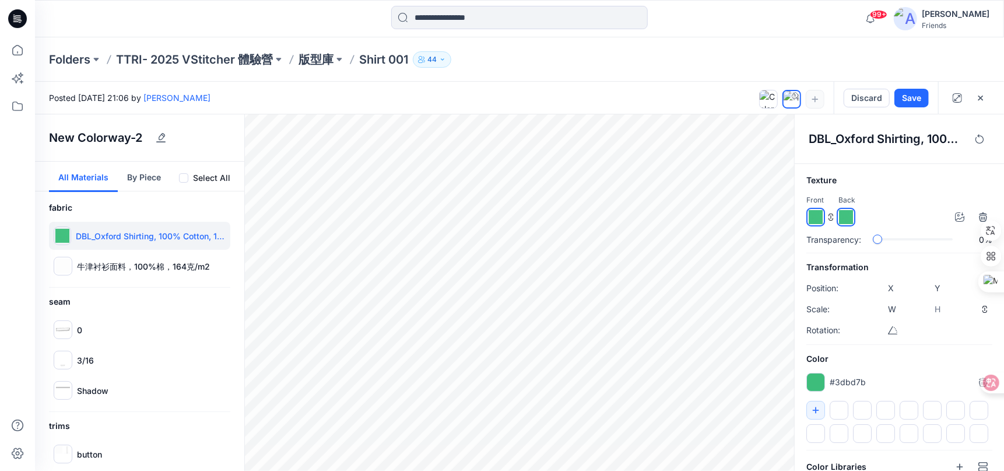
type input "*******"
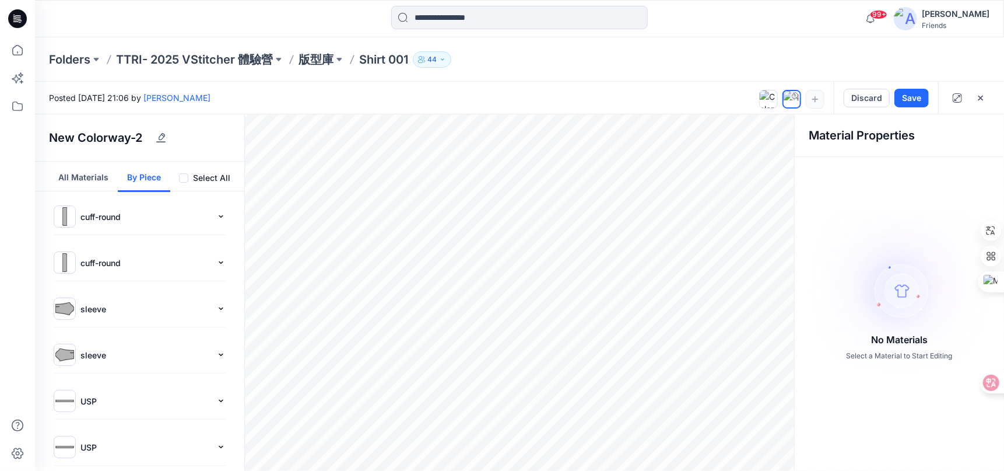
click at [147, 176] on button "By Piece" at bounding box center [144, 177] width 52 height 30
click at [88, 316] on div "sleeve" at bounding box center [140, 308] width 172 height 22
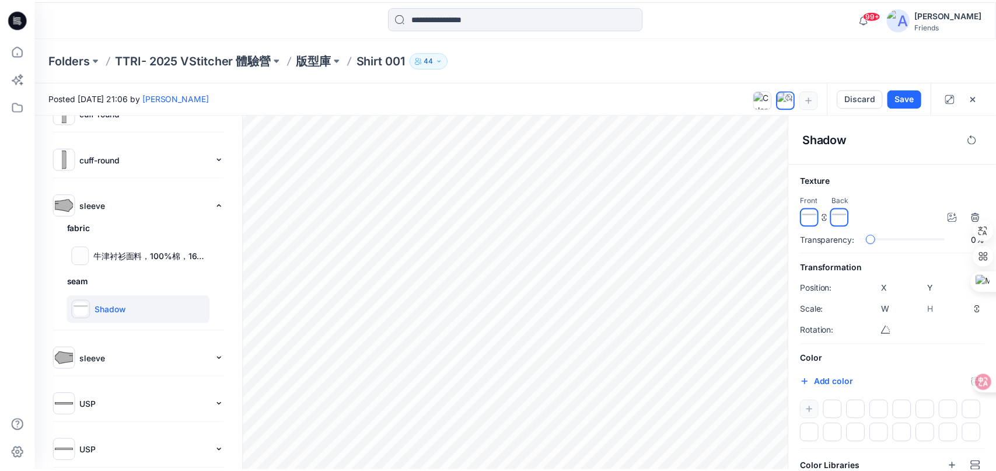
scroll to position [117, 0]
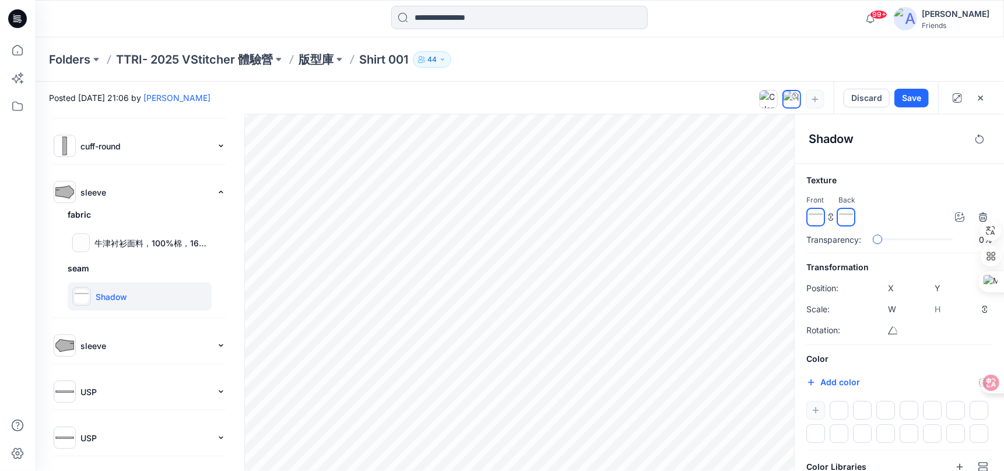
click at [97, 343] on p "sleeve" at bounding box center [145, 345] width 131 height 12
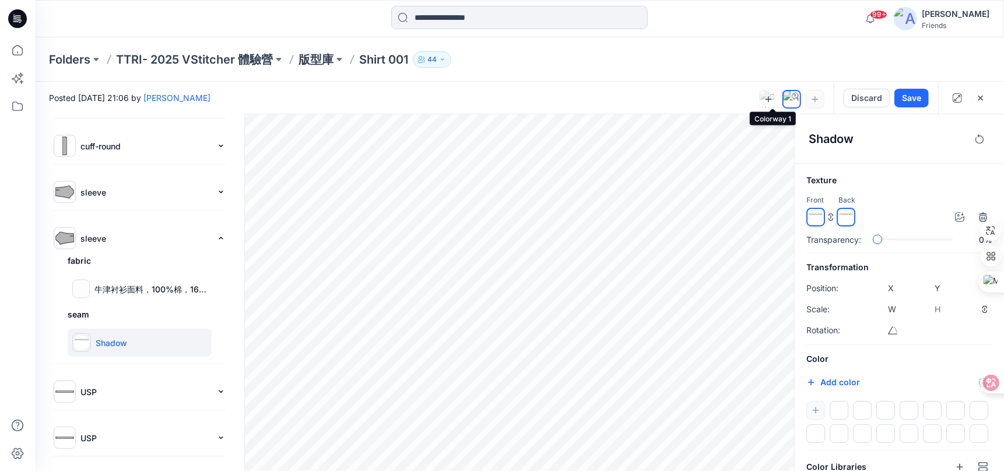
click at [773, 99] on icon at bounding box center [768, 98] width 9 height 9
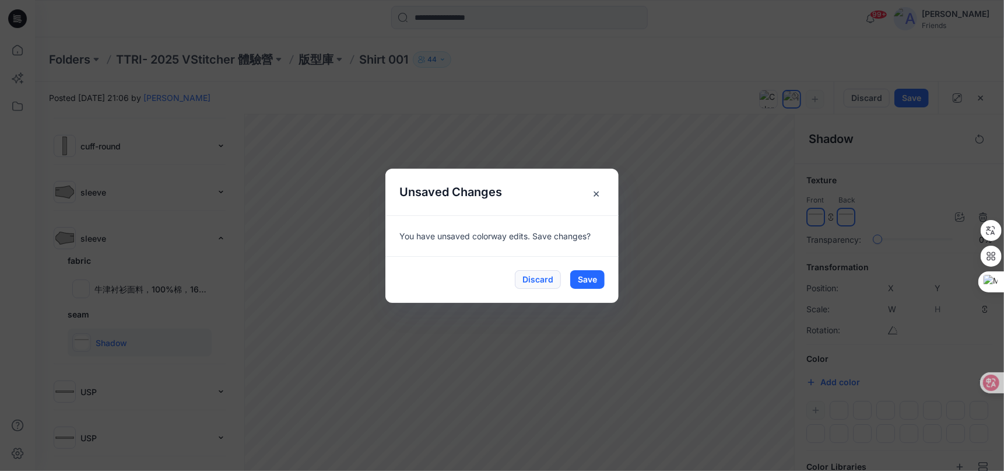
click at [541, 280] on button "Discard" at bounding box center [538, 279] width 46 height 19
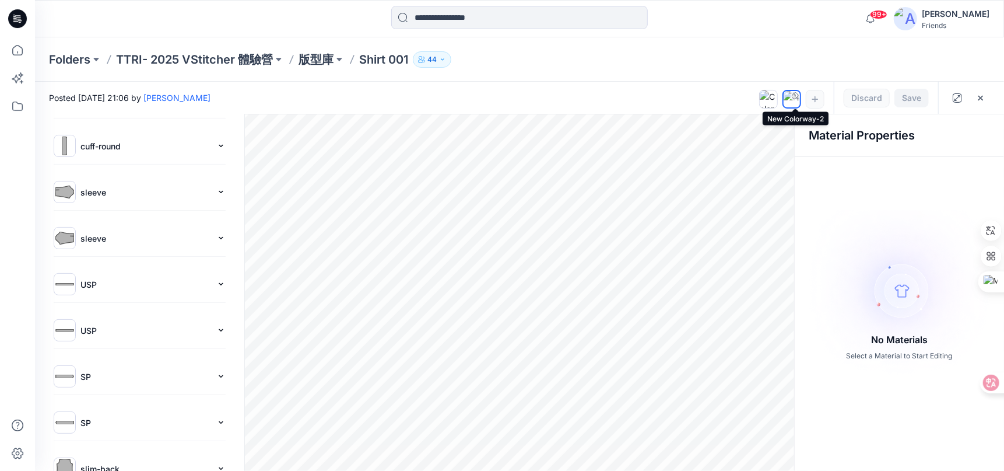
click at [794, 98] on img at bounding box center [792, 99] width 16 height 16
click at [317, 61] on p "版型庫" at bounding box center [316, 59] width 35 height 16
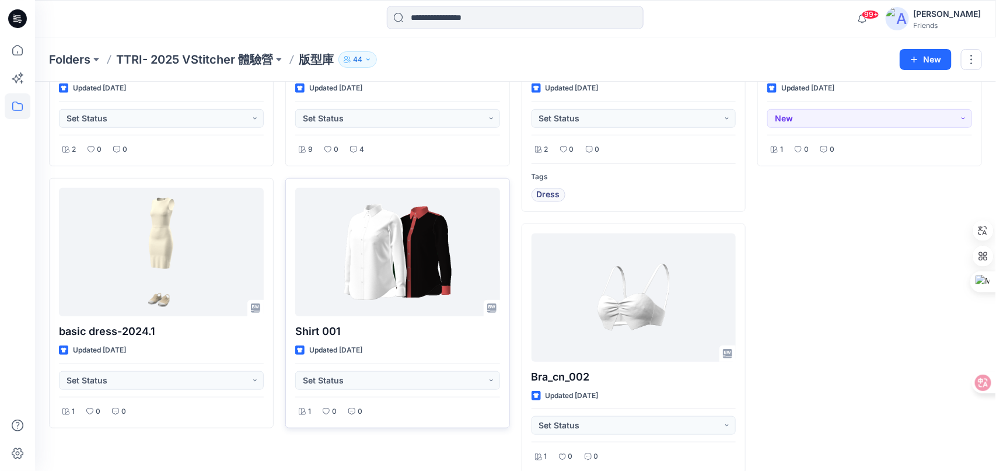
scroll to position [229, 0]
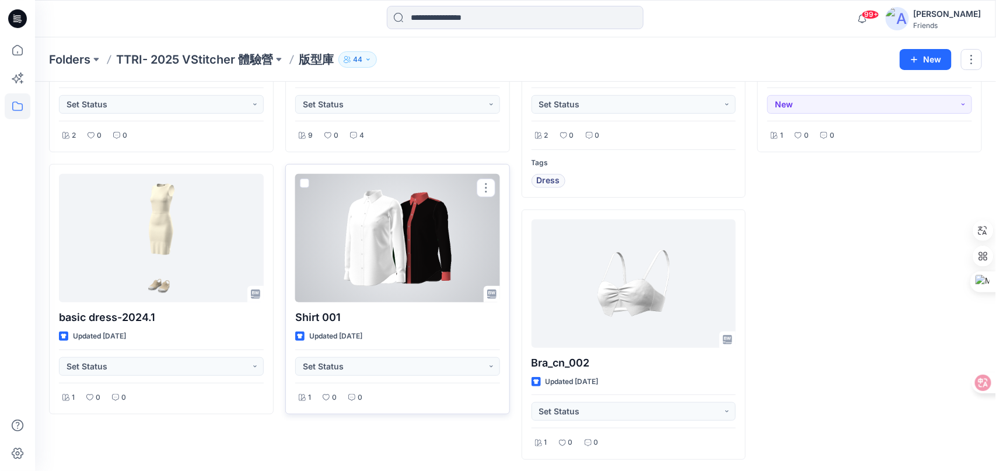
click at [405, 240] on div at bounding box center [397, 238] width 205 height 128
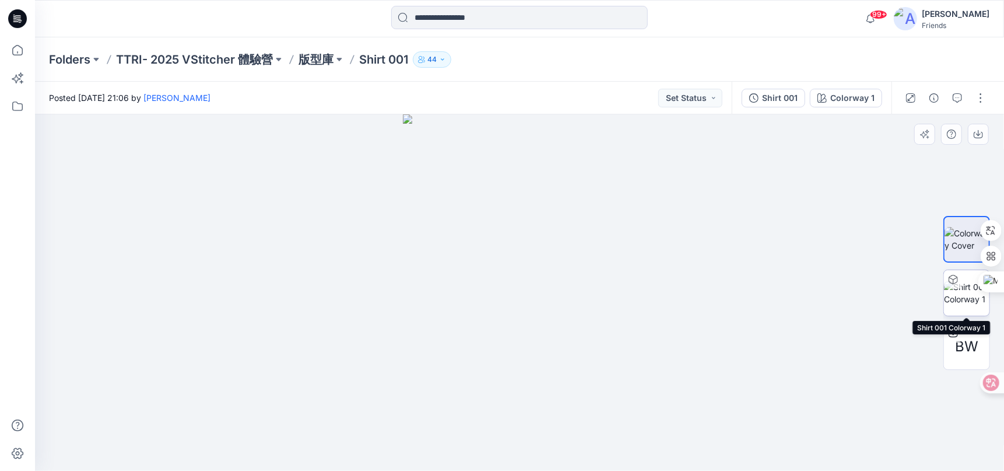
click at [971, 291] on img at bounding box center [966, 293] width 45 height 24
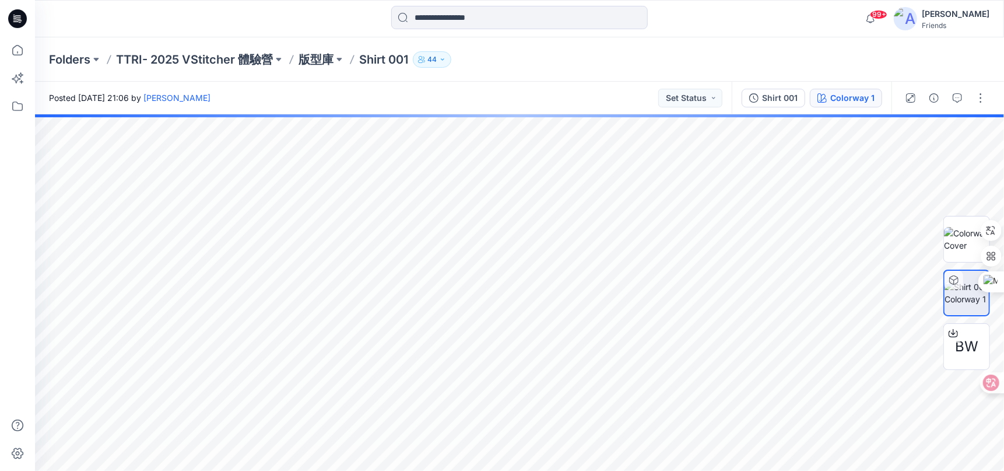
click at [852, 100] on div "Colorway 1" at bounding box center [853, 98] width 44 height 13
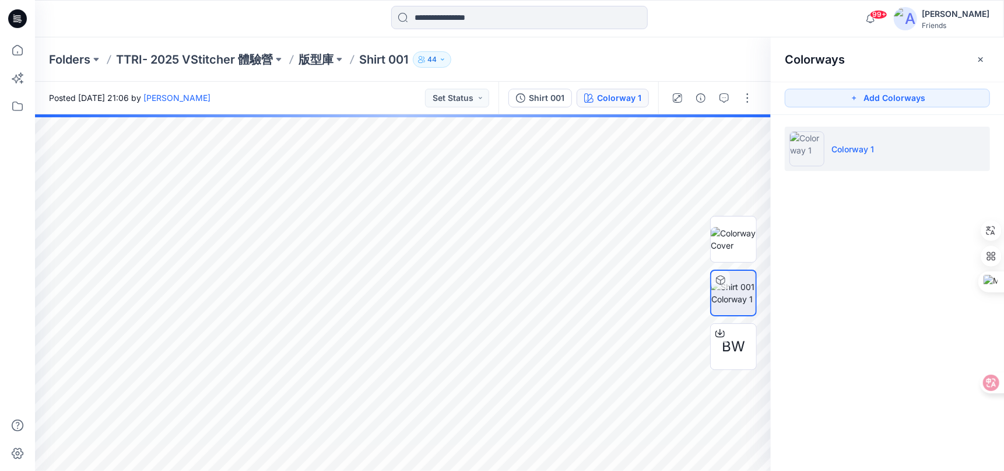
drag, startPoint x: 901, startPoint y: 99, endPoint x: 753, endPoint y: 111, distance: 148.1
click at [899, 99] on button "Add Colorways" at bounding box center [887, 98] width 205 height 19
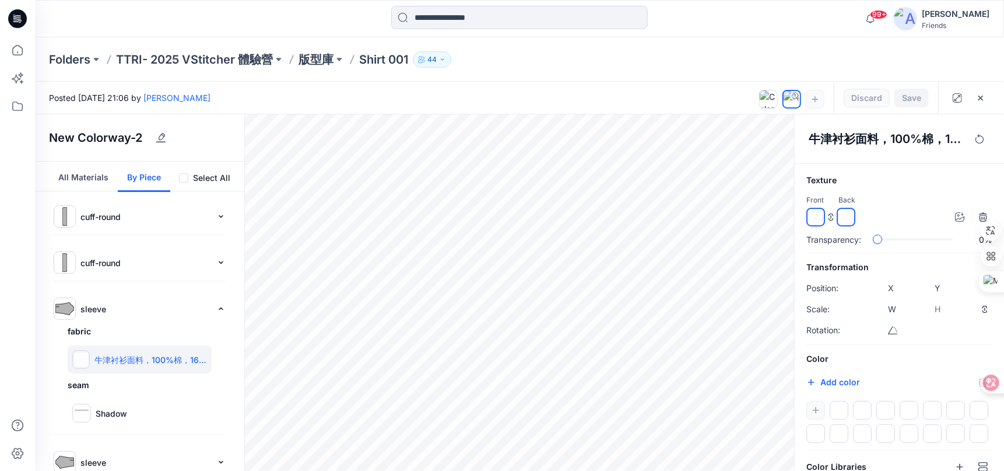
click at [78, 173] on button "All Materials" at bounding box center [83, 177] width 69 height 30
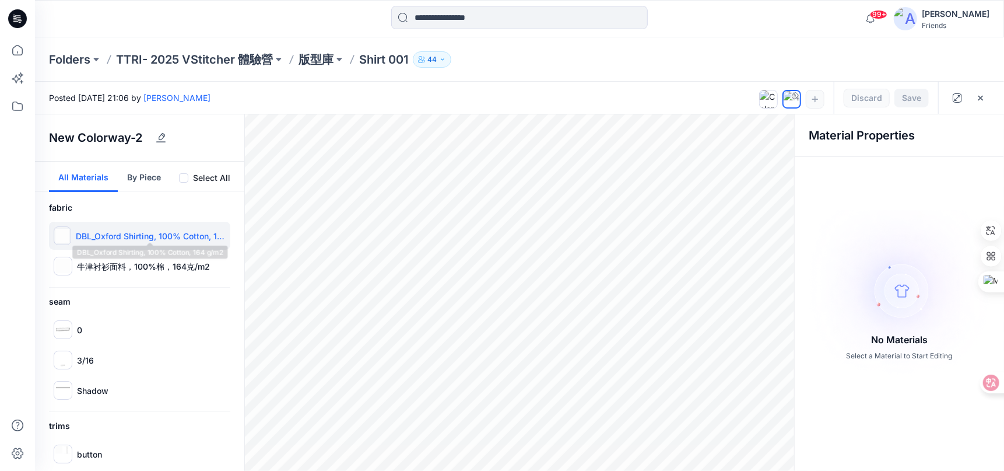
click at [139, 234] on p "DBL_Oxford Shirting, 100% Cotton, 164 g/m2" at bounding box center [151, 236] width 150 height 12
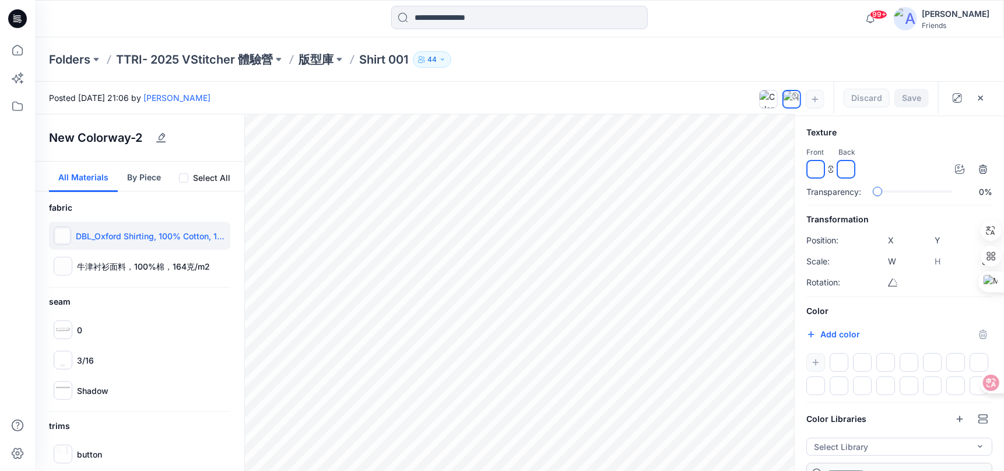
scroll to position [58, 0]
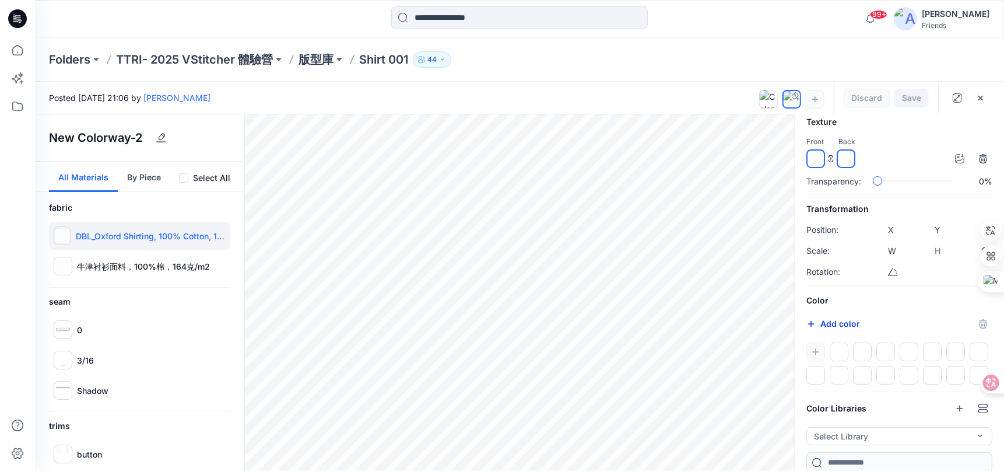
click at [852, 326] on button "Add color" at bounding box center [834, 324] width 54 height 14
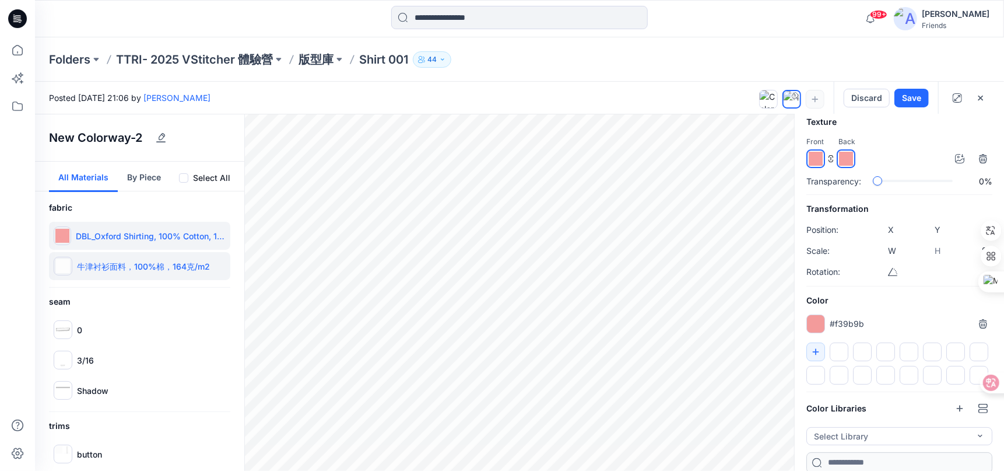
click at [98, 264] on p "牛津衬衫面料，100%棉，164克/m2" at bounding box center [143, 266] width 133 height 12
click at [839, 322] on button "Add color" at bounding box center [834, 324] width 54 height 14
type input "*******"
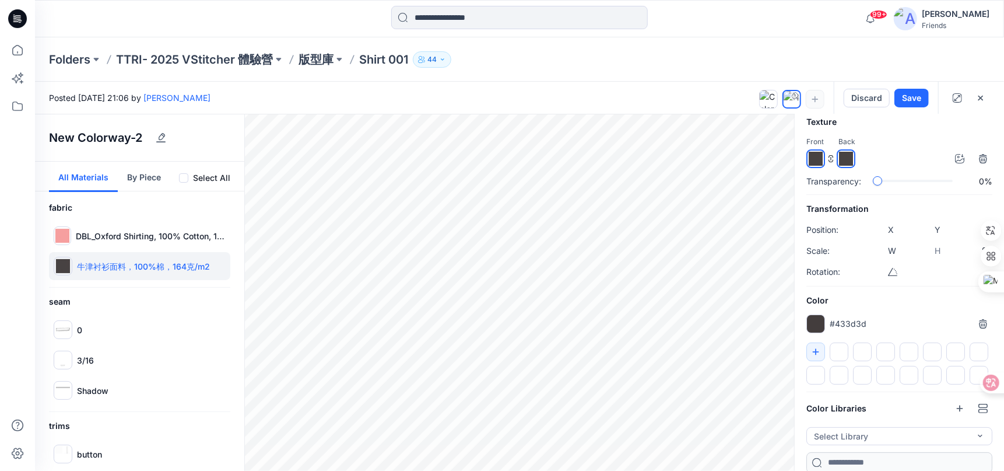
click at [135, 177] on button "By Piece" at bounding box center [144, 177] width 52 height 30
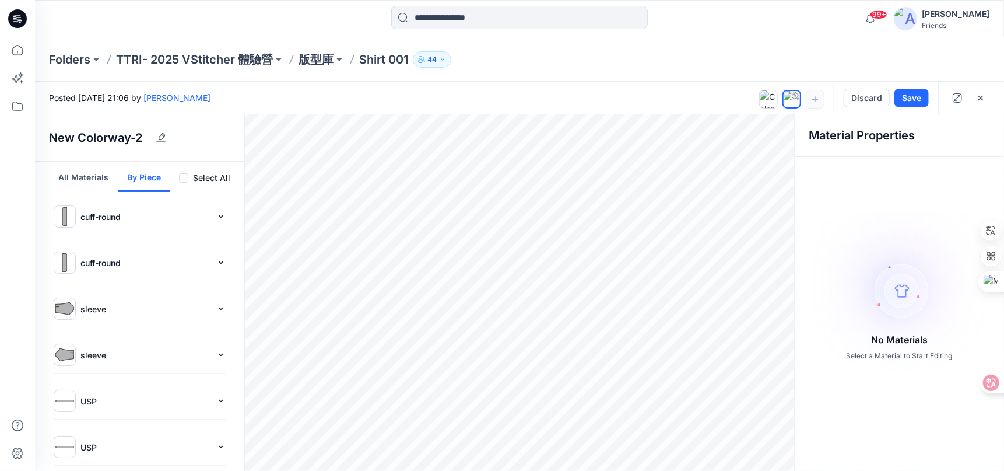
click at [110, 306] on p "sleeve" at bounding box center [145, 309] width 131 height 12
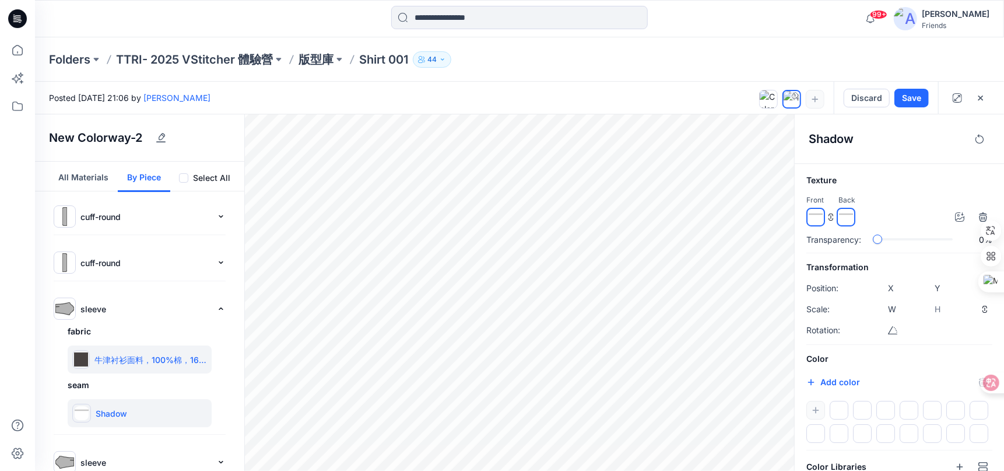
click at [81, 359] on img at bounding box center [81, 359] width 14 height 14
type input "****"
type input "*****"
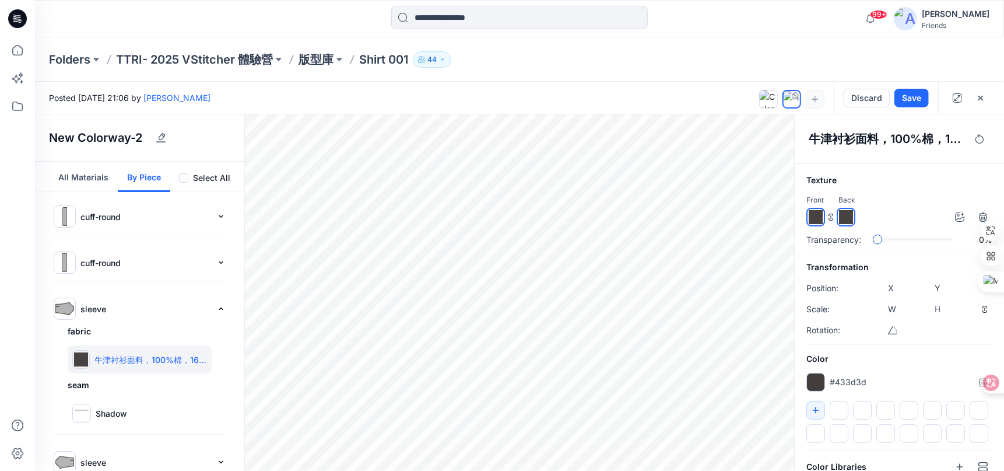
click at [820, 380] on div at bounding box center [816, 382] width 19 height 19
type input "*******"
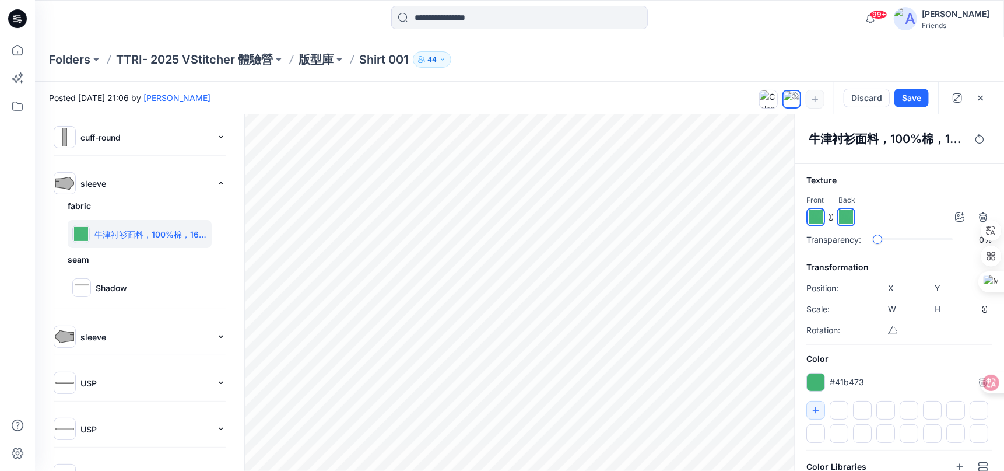
scroll to position [174, 0]
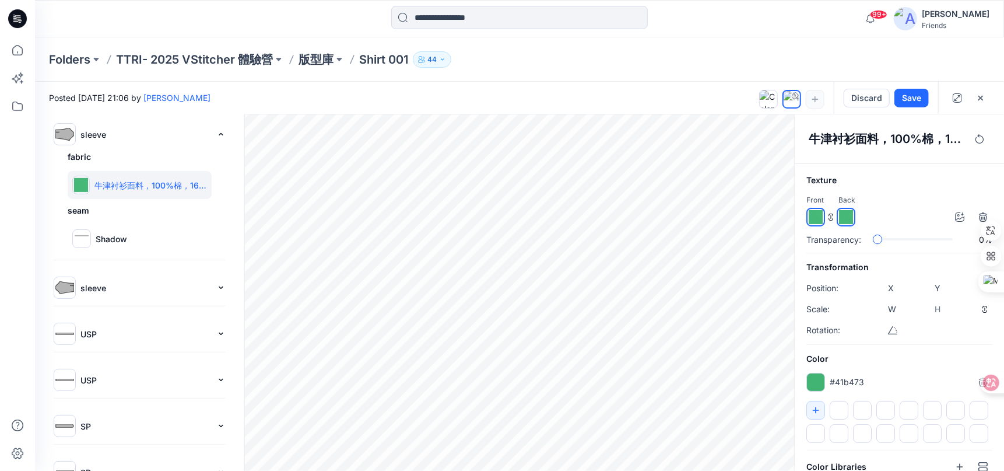
click at [71, 286] on img at bounding box center [64, 287] width 19 height 19
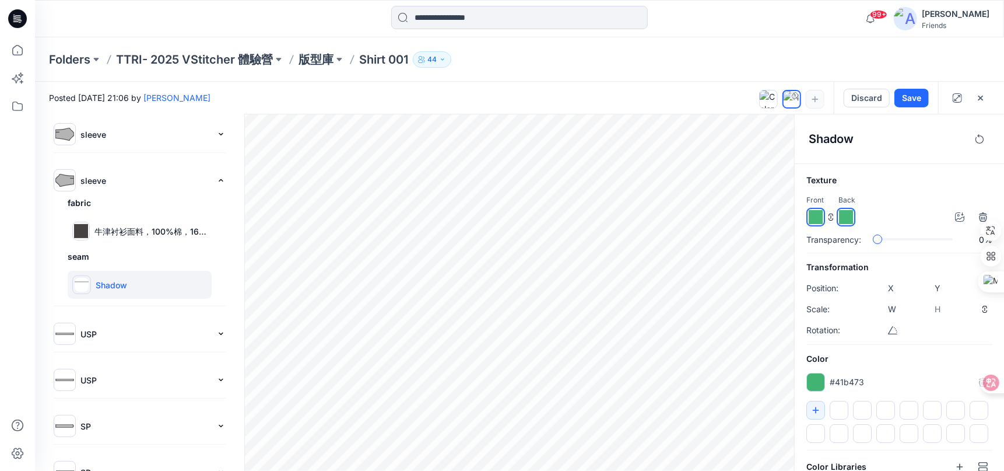
type input "****"
click at [838, 379] on button "Add color" at bounding box center [834, 382] width 54 height 14
type input "*******"
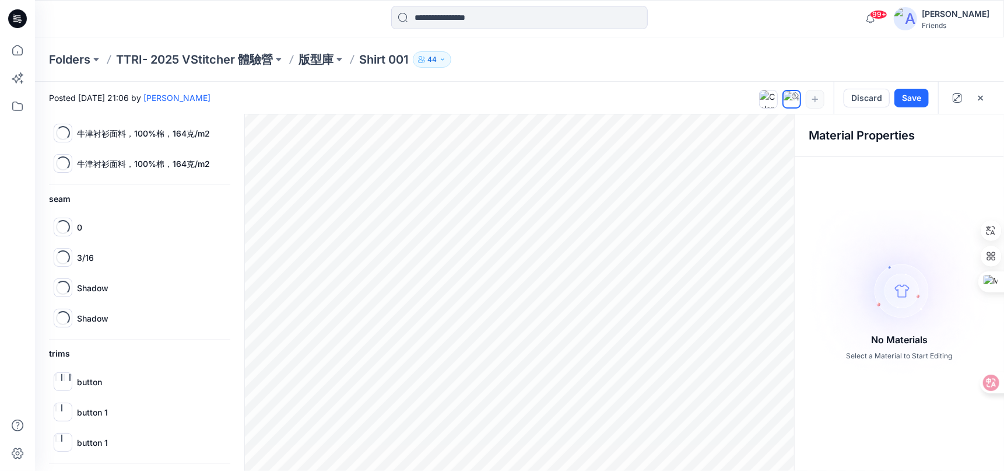
scroll to position [131, 0]
click at [914, 95] on button "Save" at bounding box center [912, 98] width 34 height 19
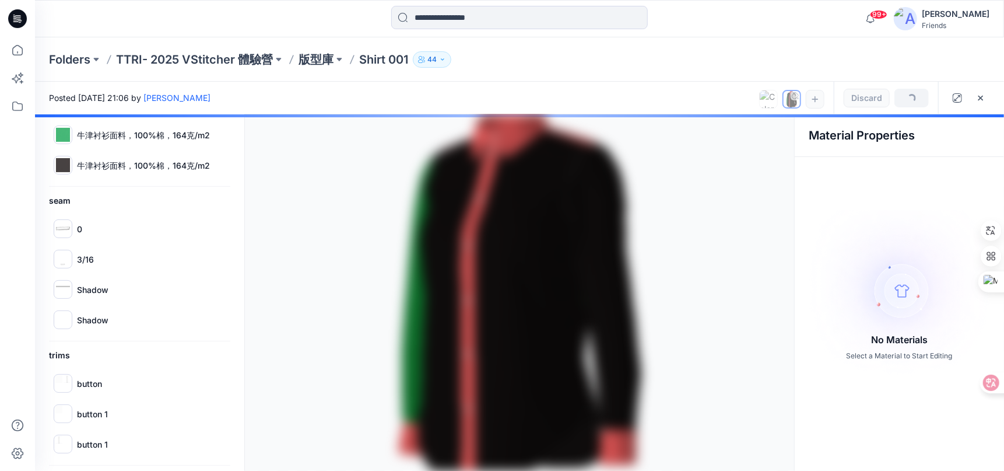
click at [449, 58] on button "44" at bounding box center [432, 59] width 38 height 16
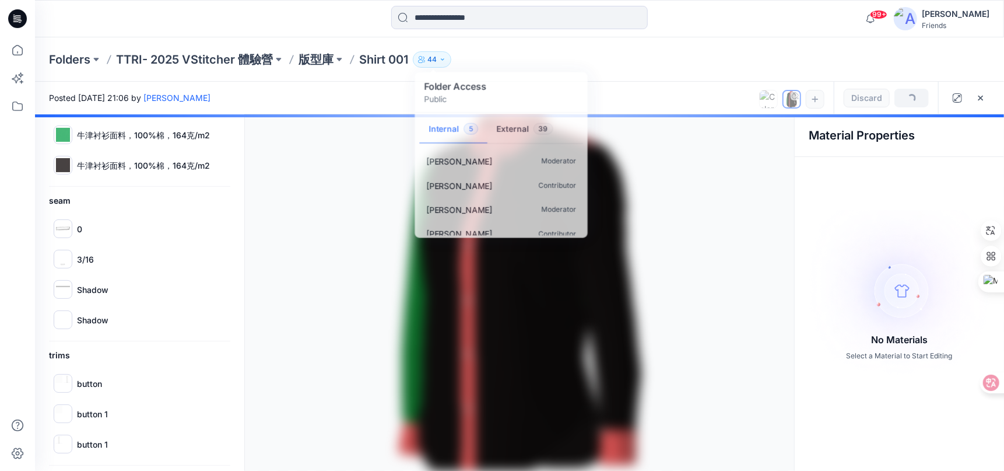
click at [592, 58] on div "Folders TTRI- 2025 VStitcher 體驗營 版型庫 Shirt 001 44 Folder Access Public Internal…" at bounding box center [474, 59] width 850 height 16
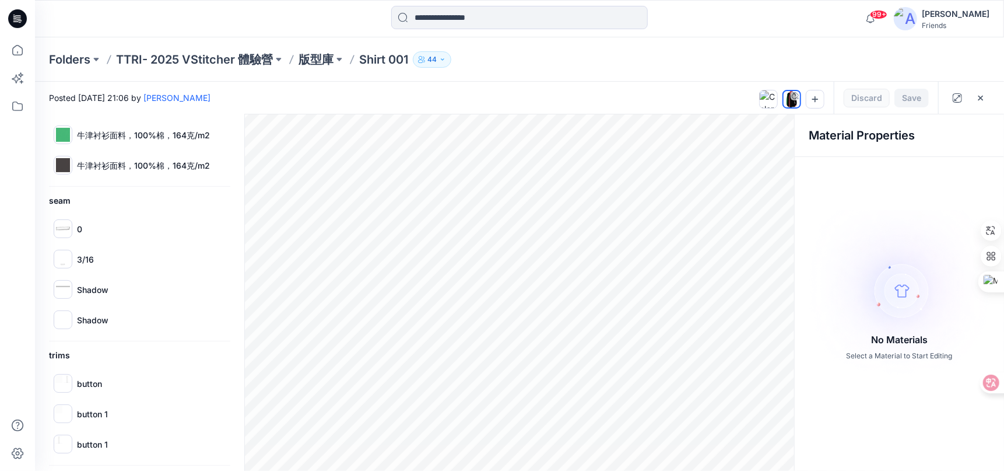
click at [251, 134] on div "New Colorway-2 All Materials By Piece Select All fabric DBL_Oxford Shirting, 10…" at bounding box center [519, 292] width 969 height 356
